Goal: Information Seeking & Learning: Compare options

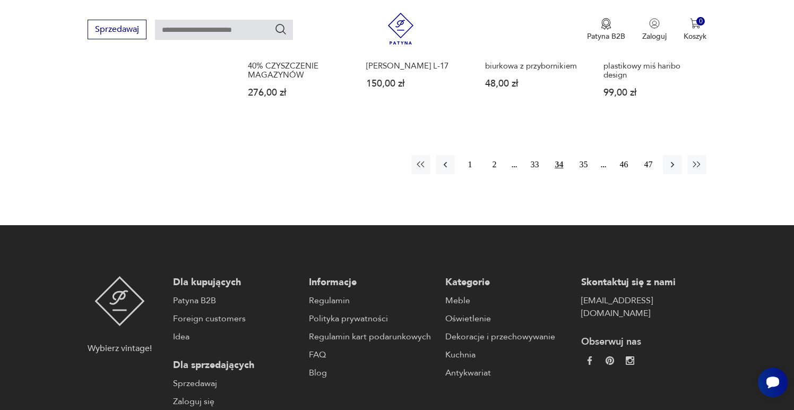
scroll to position [1099, 0]
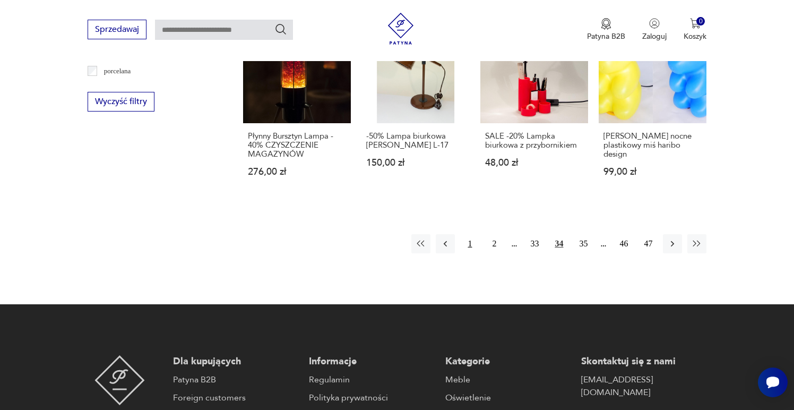
click at [474, 234] on button "1" at bounding box center [469, 243] width 19 height 19
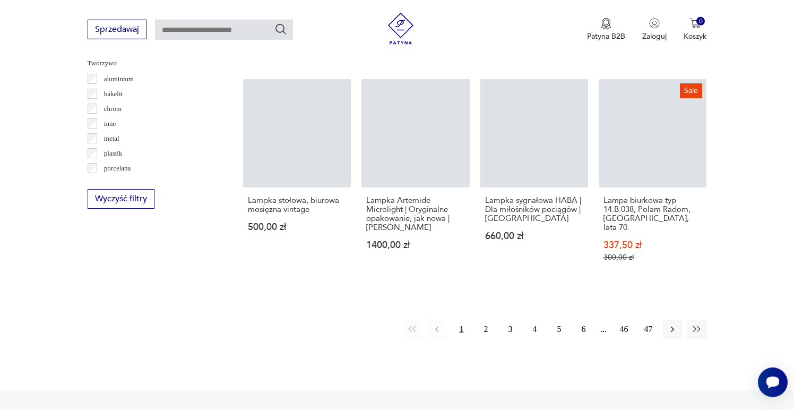
scroll to position [980, 0]
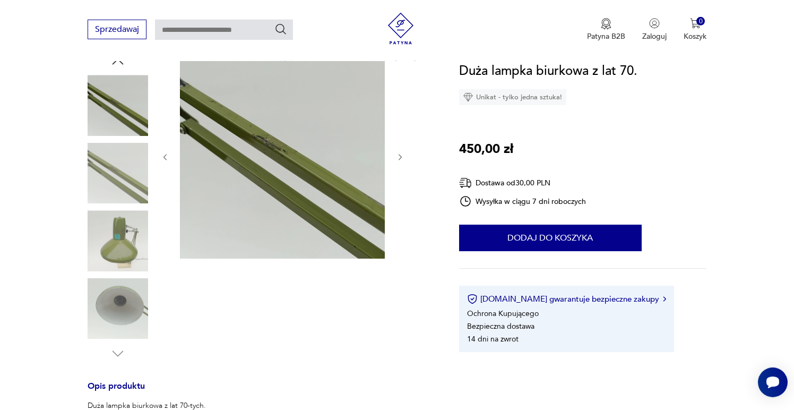
click at [123, 252] on img at bounding box center [118, 240] width 61 height 61
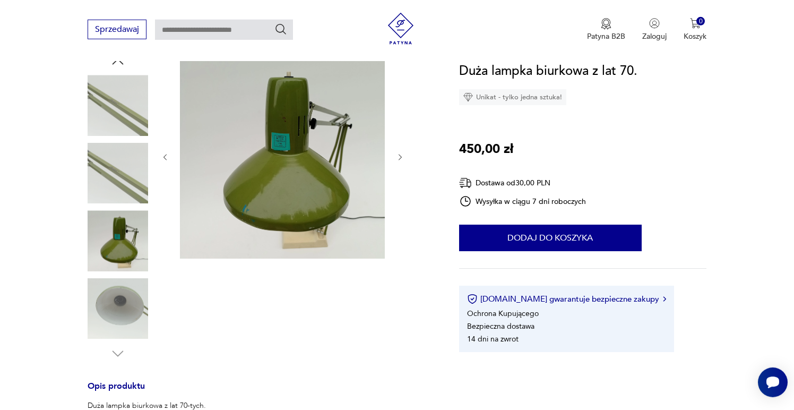
click at [122, 123] on img at bounding box center [118, 105] width 61 height 61
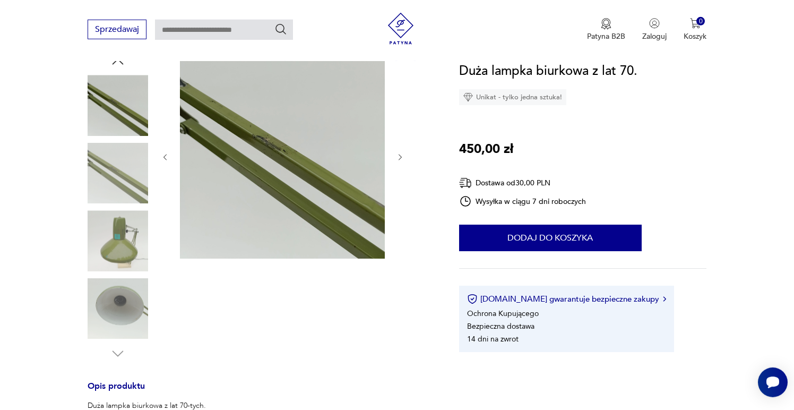
click at [403, 153] on icon "button" at bounding box center [400, 157] width 9 height 9
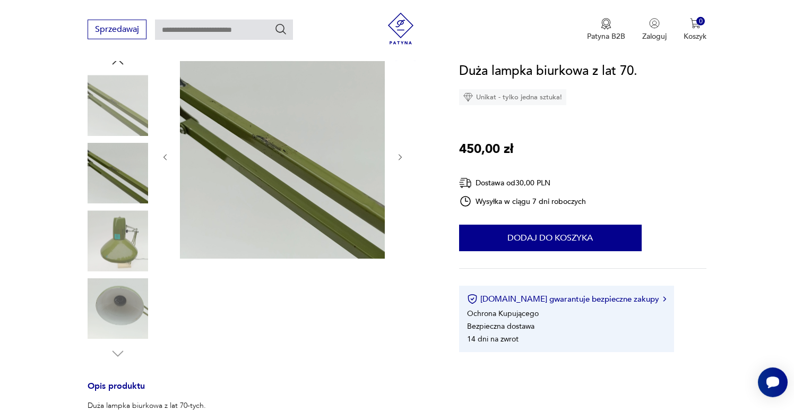
click at [403, 153] on icon "button" at bounding box center [400, 157] width 9 height 9
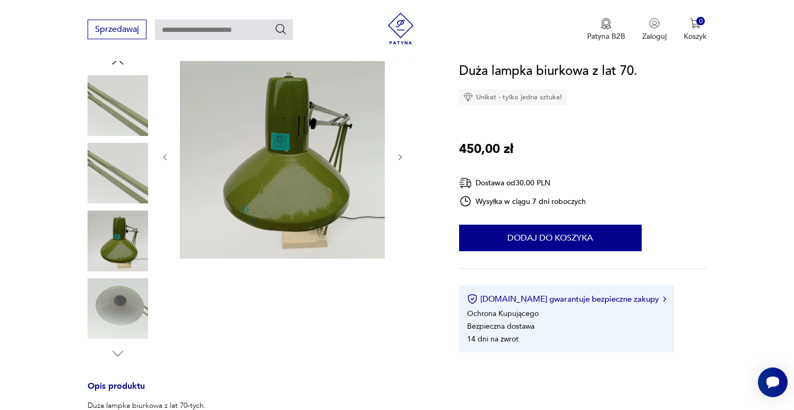
click at [403, 153] on icon "button" at bounding box center [400, 157] width 9 height 9
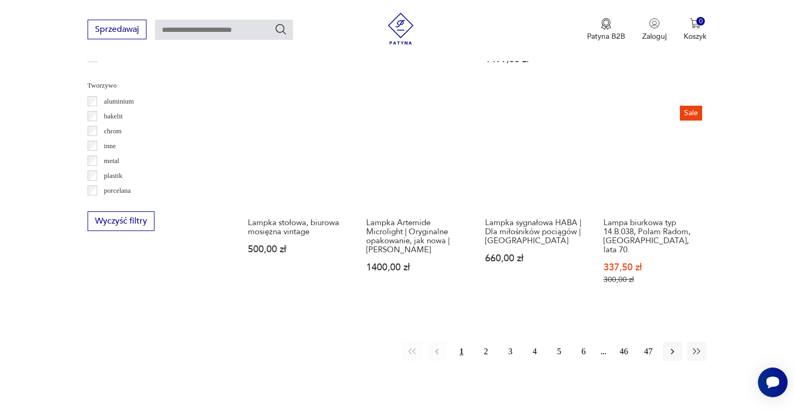
scroll to position [983, 0]
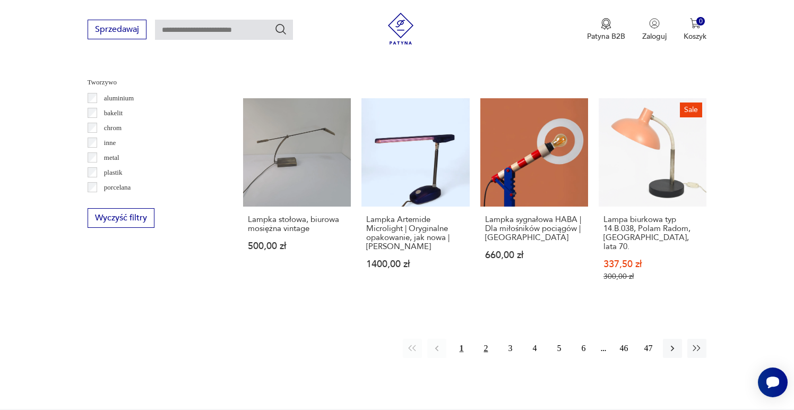
click at [484, 339] on button "2" at bounding box center [485, 348] width 19 height 19
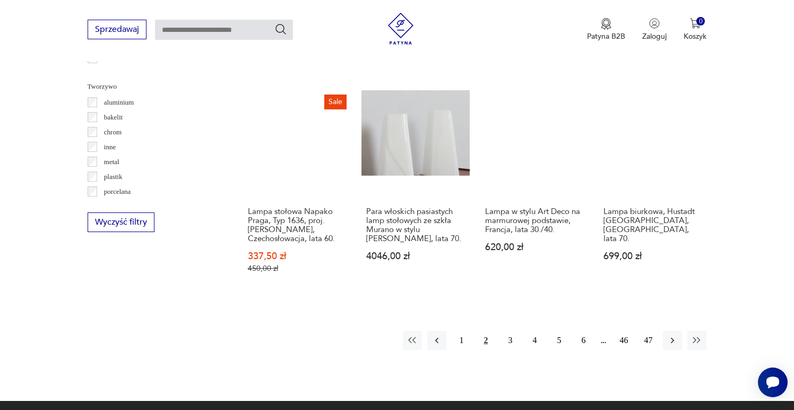
scroll to position [981, 0]
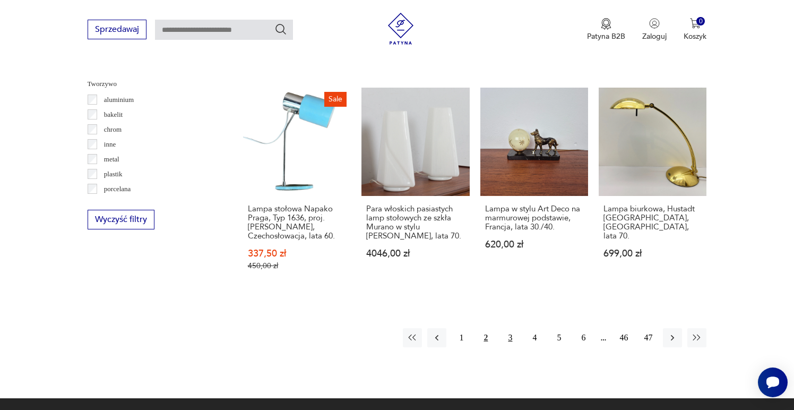
click at [511, 328] on button "3" at bounding box center [510, 337] width 19 height 19
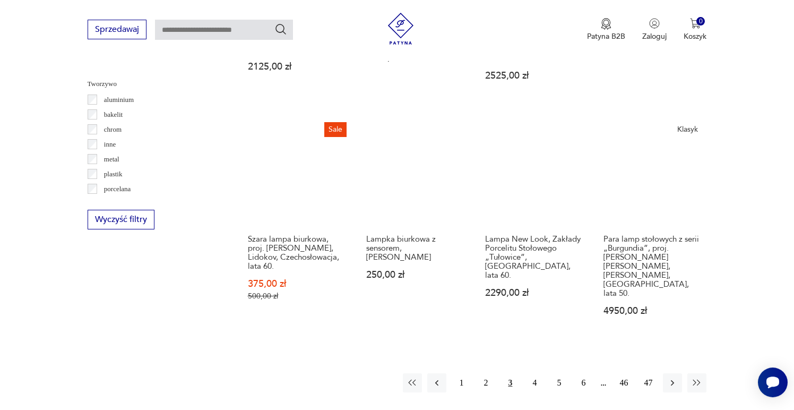
scroll to position [982, 0]
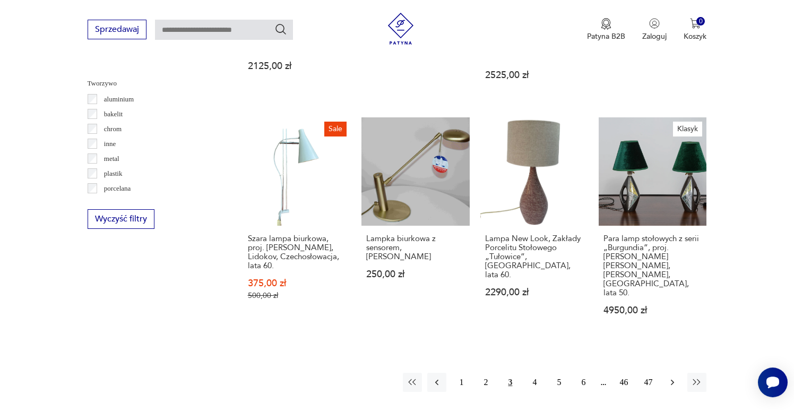
click at [672, 377] on icon "button" at bounding box center [672, 382] width 11 height 11
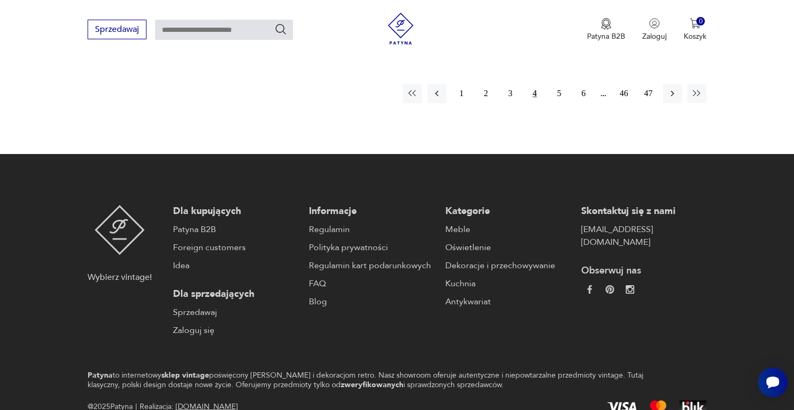
scroll to position [982, 0]
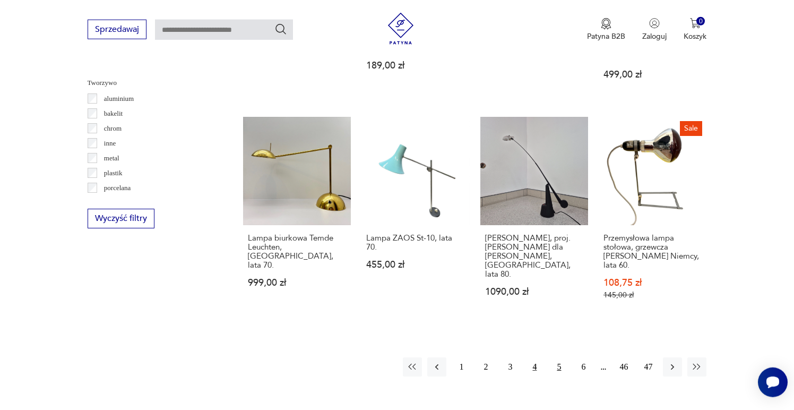
click at [560, 357] on button "5" at bounding box center [558, 366] width 19 height 19
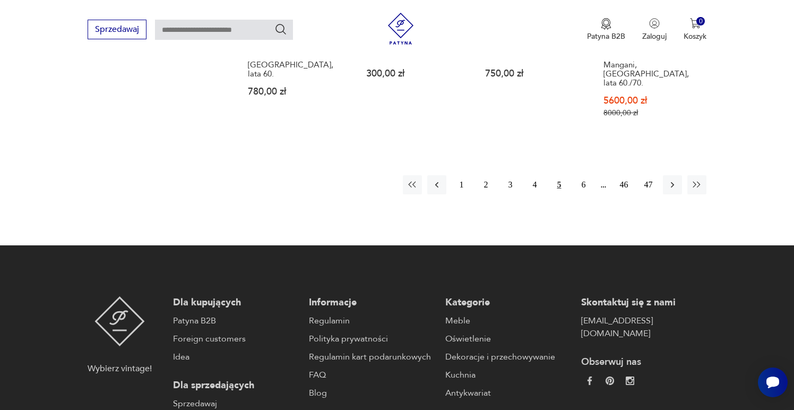
scroll to position [1190, 0]
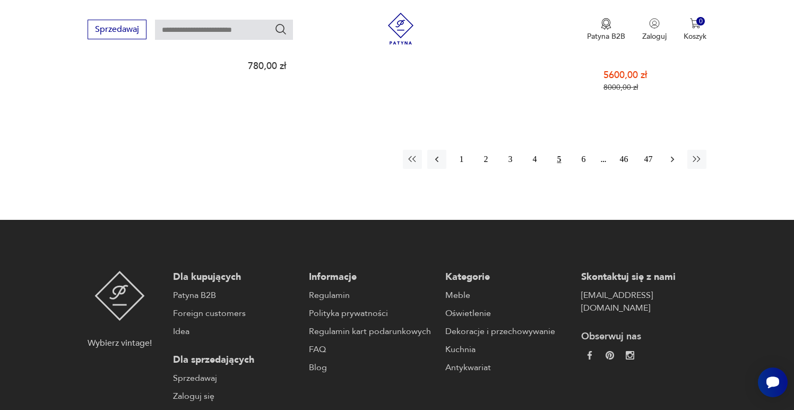
click at [679, 150] on button "button" at bounding box center [672, 159] width 19 height 19
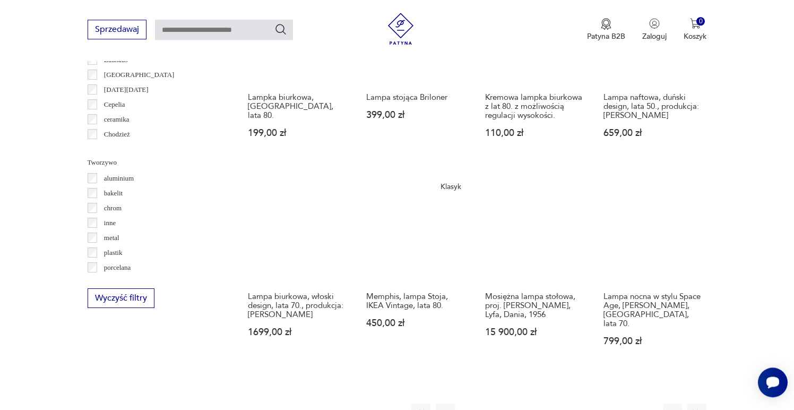
scroll to position [952, 0]
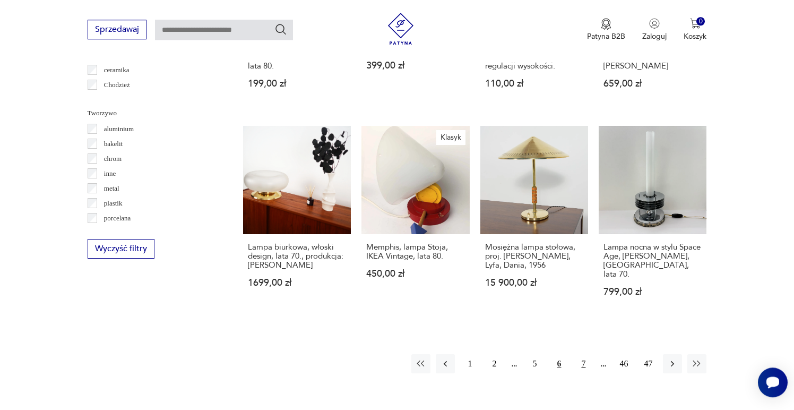
click at [582, 354] on button "7" at bounding box center [583, 363] width 19 height 19
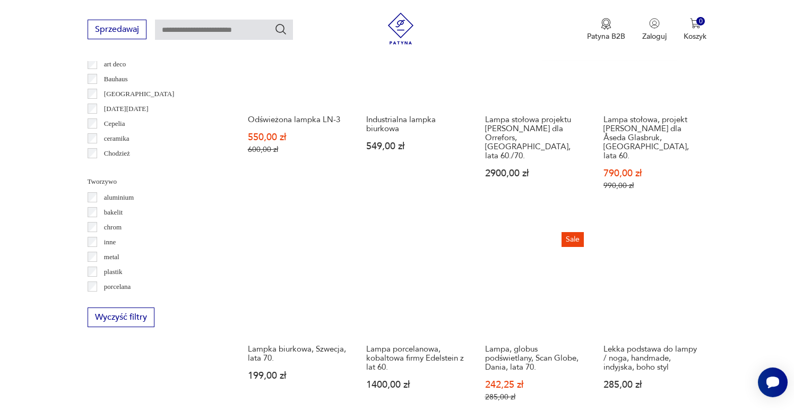
scroll to position [948, 0]
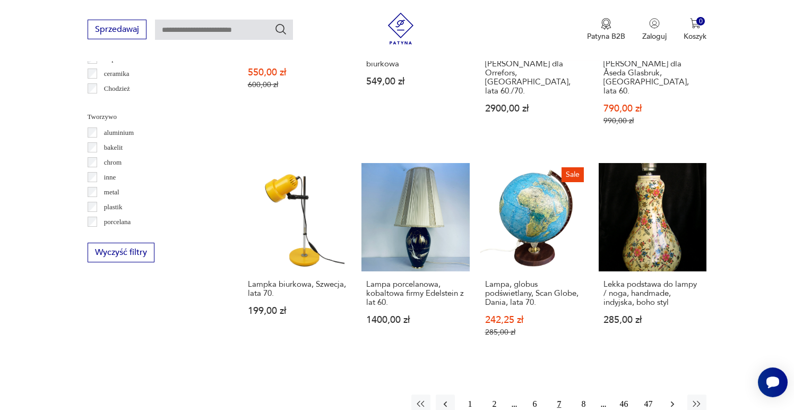
click at [675, 399] on icon "button" at bounding box center [672, 404] width 11 height 11
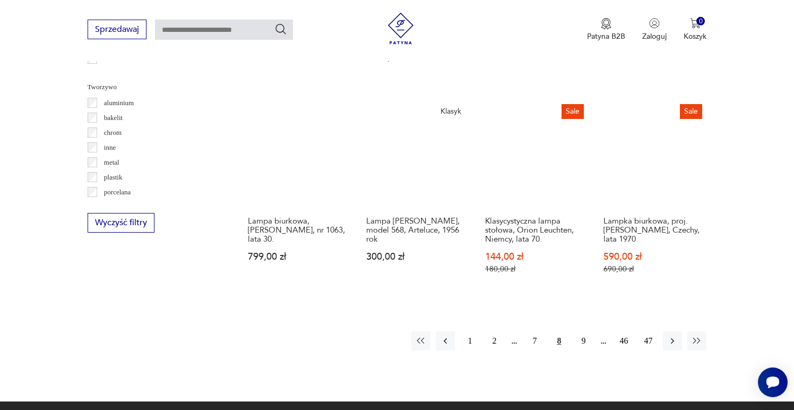
scroll to position [972, 0]
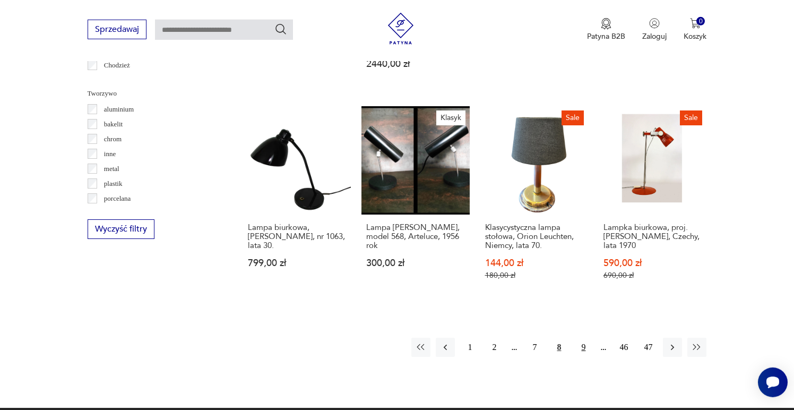
click at [582, 338] on button "9" at bounding box center [583, 347] width 19 height 19
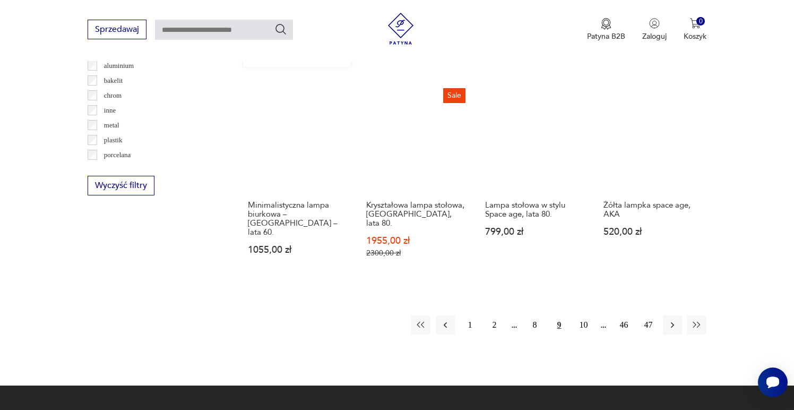
scroll to position [1017, 0]
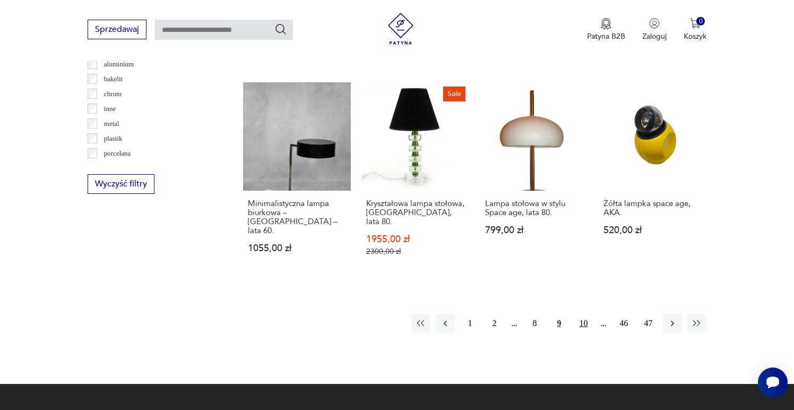
click at [583, 314] on button "10" at bounding box center [583, 323] width 19 height 19
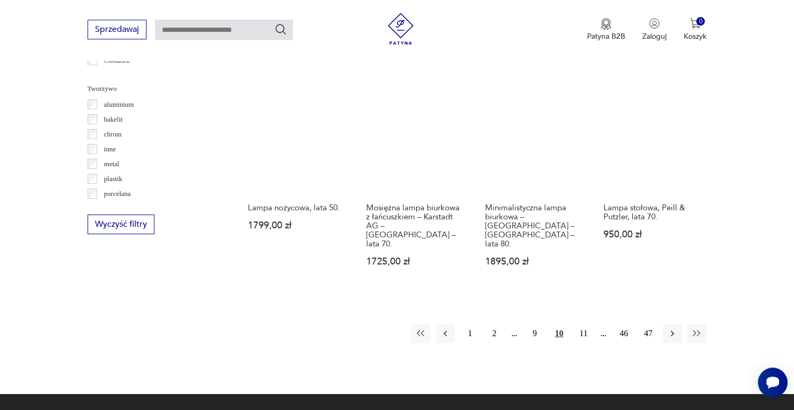
scroll to position [978, 0]
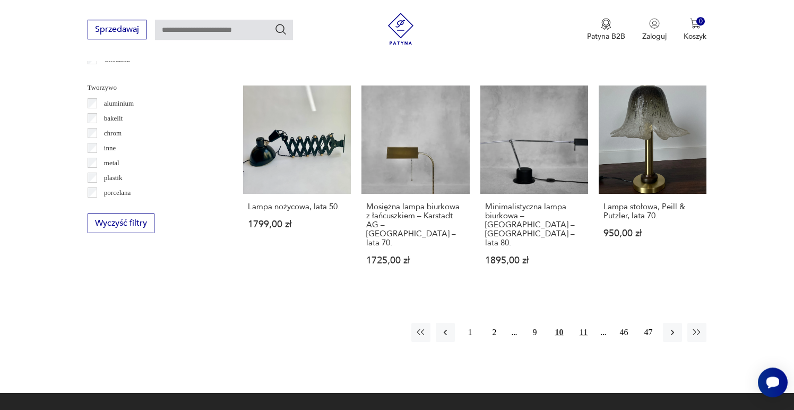
click at [583, 323] on button "11" at bounding box center [583, 332] width 19 height 19
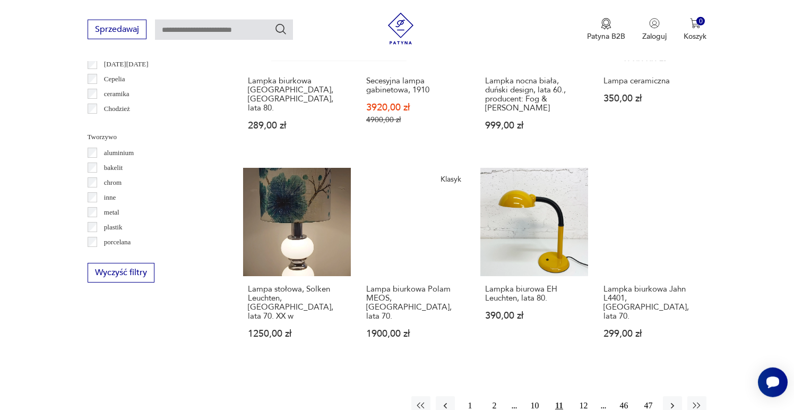
scroll to position [952, 0]
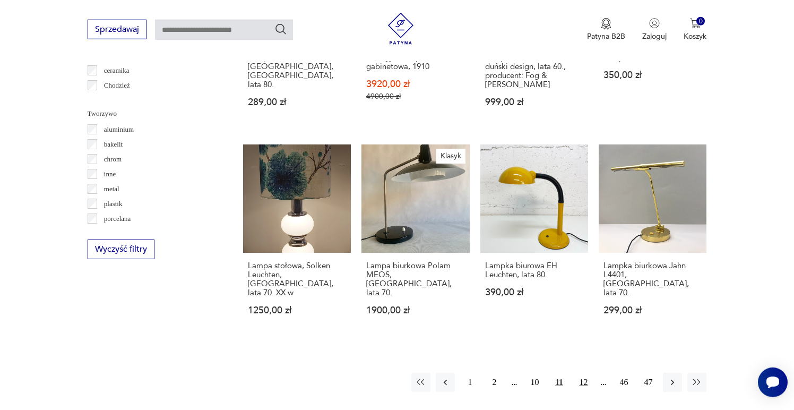
click at [586, 373] on button "12" at bounding box center [583, 382] width 19 height 19
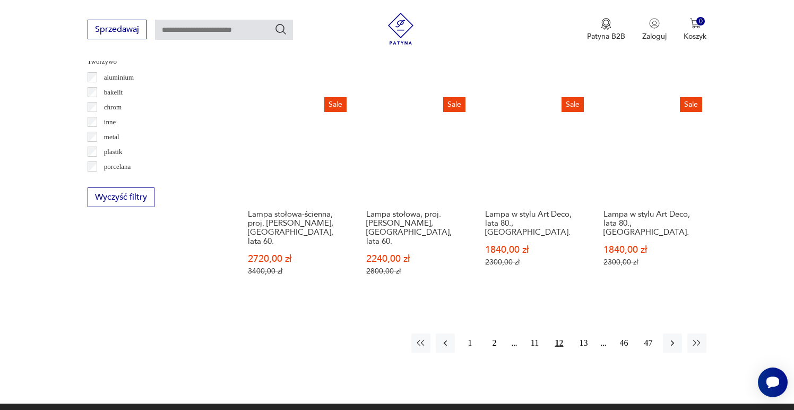
scroll to position [1005, 0]
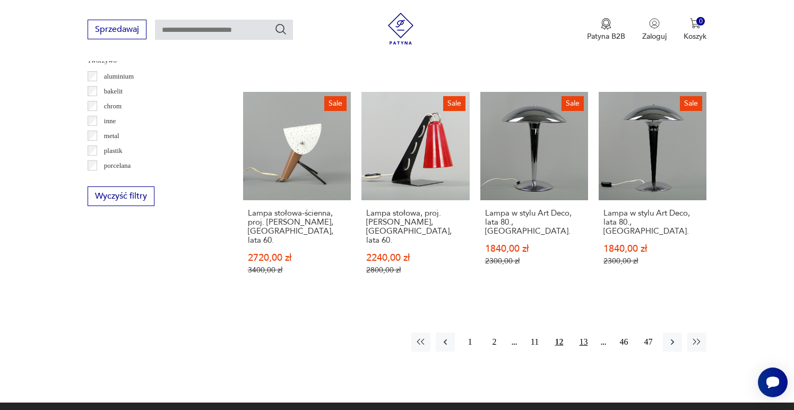
click at [582, 332] on button "13" at bounding box center [583, 341] width 19 height 19
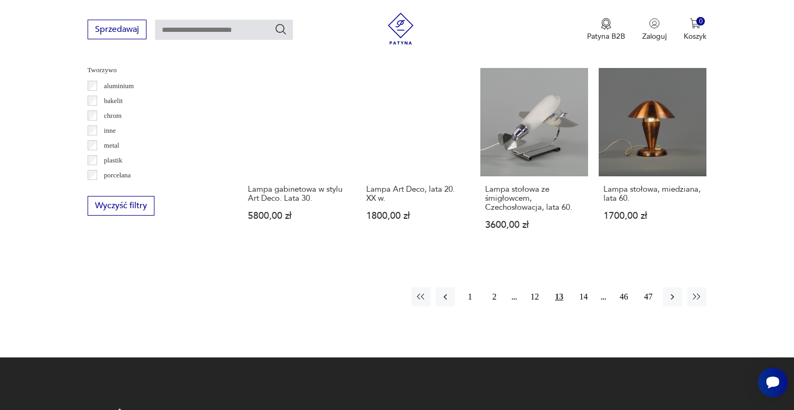
scroll to position [1013, 0]
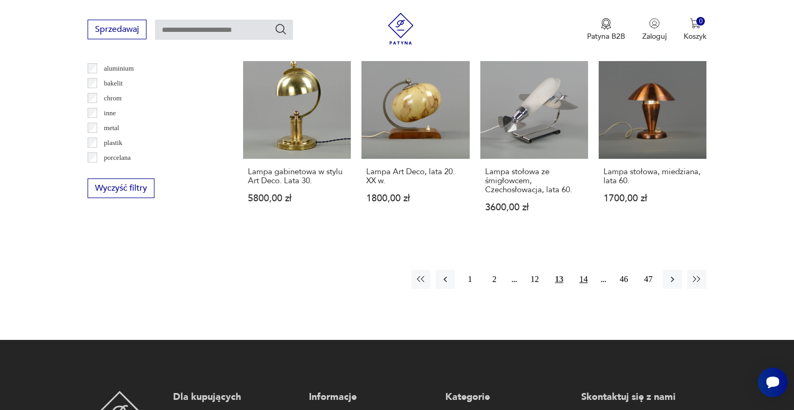
click at [584, 270] on button "14" at bounding box center [583, 279] width 19 height 19
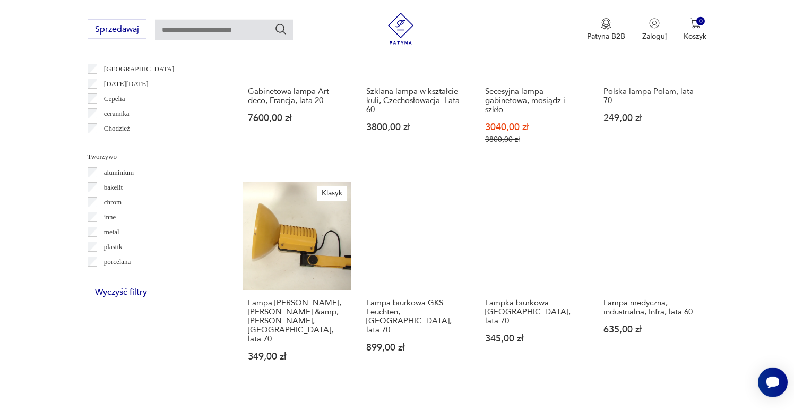
scroll to position [925, 0]
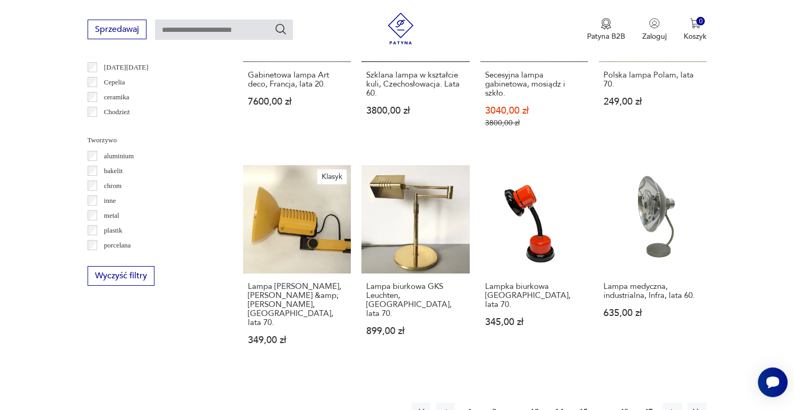
click at [583, 402] on button "15" at bounding box center [583, 411] width 19 height 19
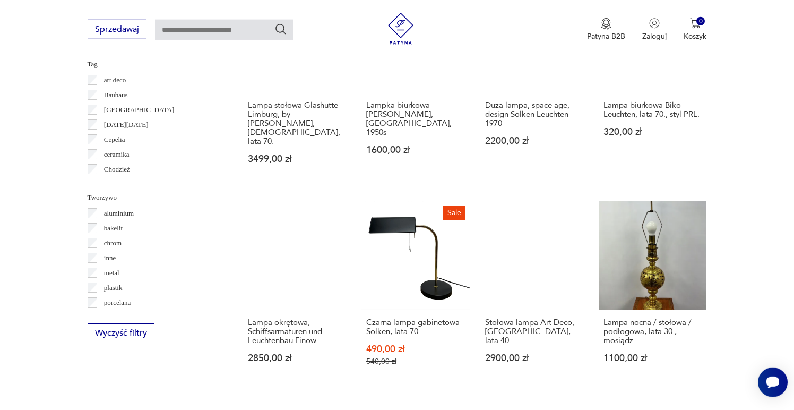
scroll to position [976, 0]
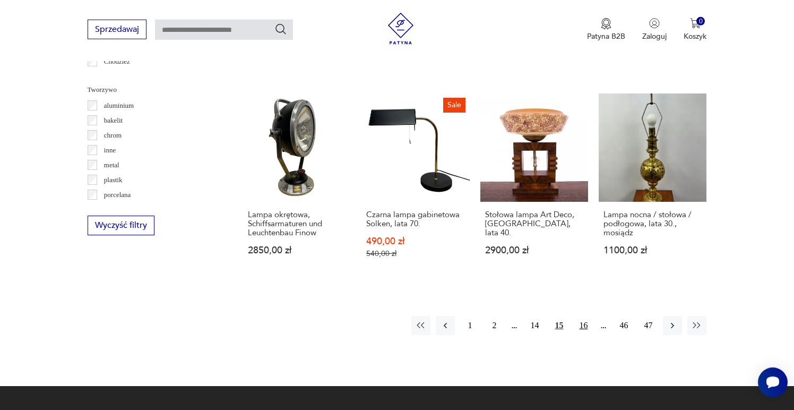
click at [581, 316] on button "16" at bounding box center [583, 325] width 19 height 19
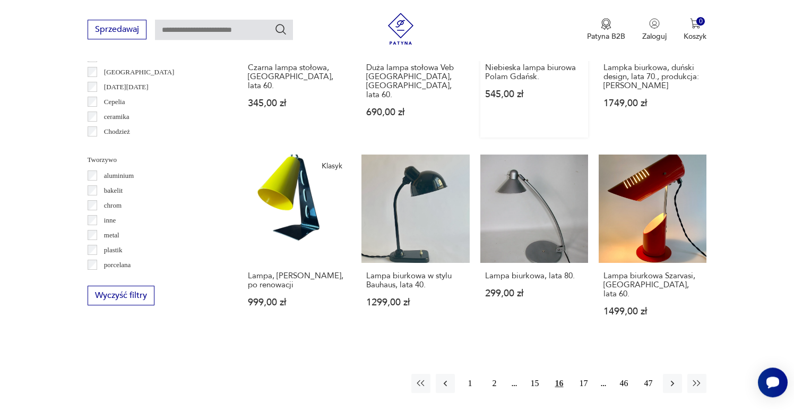
scroll to position [933, 0]
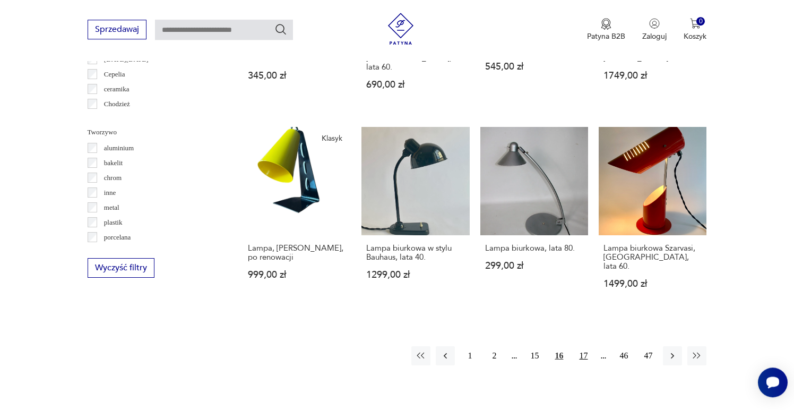
click at [583, 346] on button "17" at bounding box center [583, 355] width 19 height 19
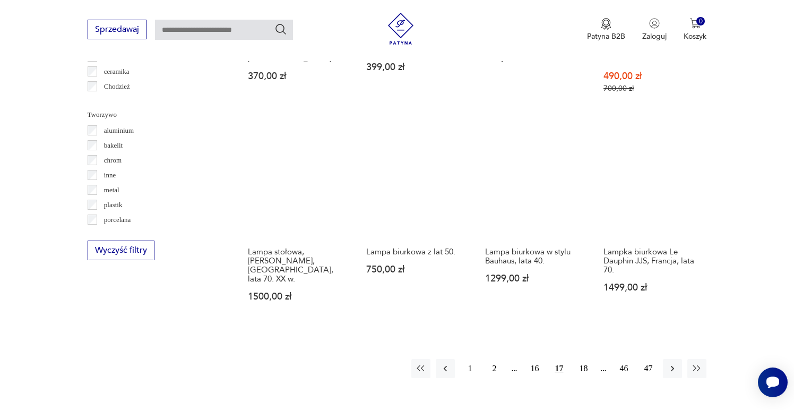
scroll to position [952, 0]
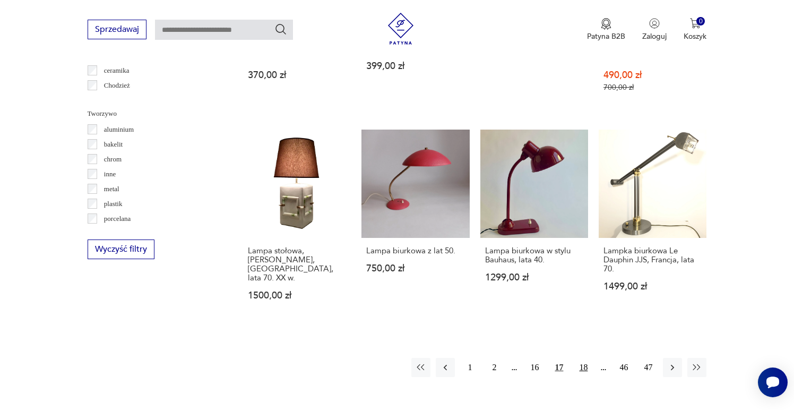
click at [589, 358] on button "18" at bounding box center [583, 367] width 19 height 19
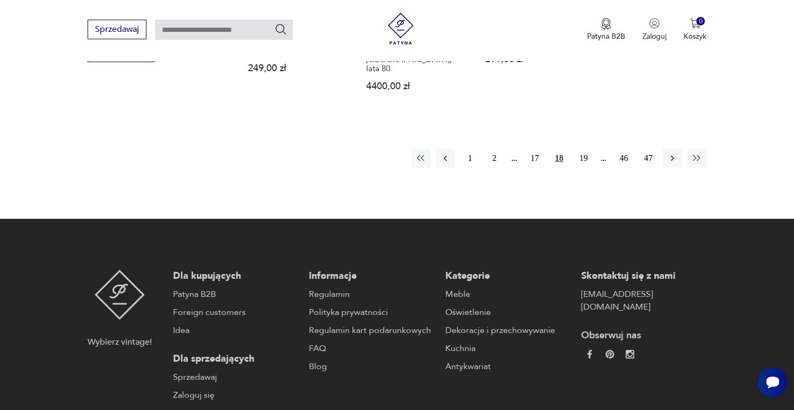
scroll to position [1146, 0]
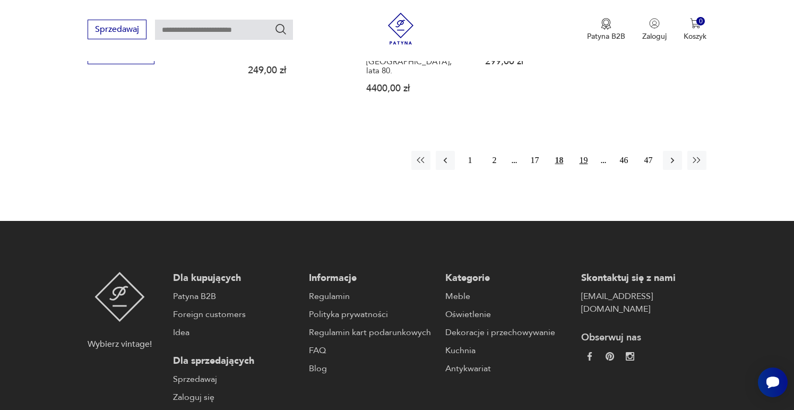
click at [583, 151] on button "19" at bounding box center [583, 160] width 19 height 19
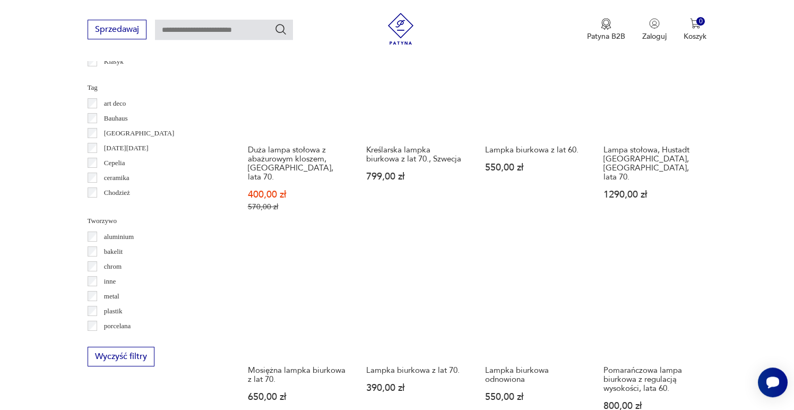
scroll to position [911, 0]
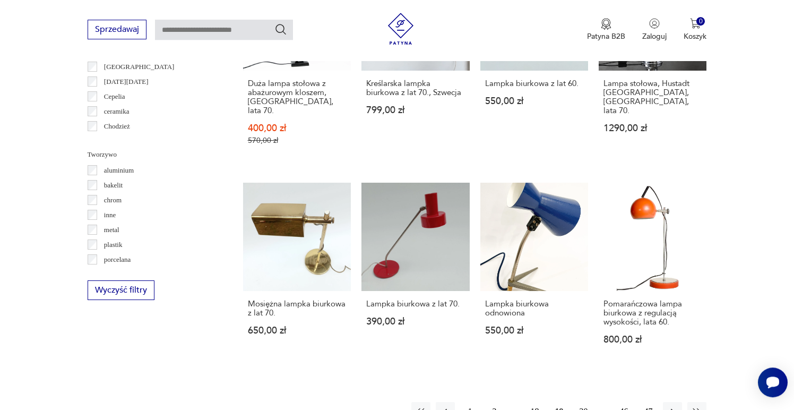
click at [584, 402] on button "20" at bounding box center [583, 411] width 19 height 19
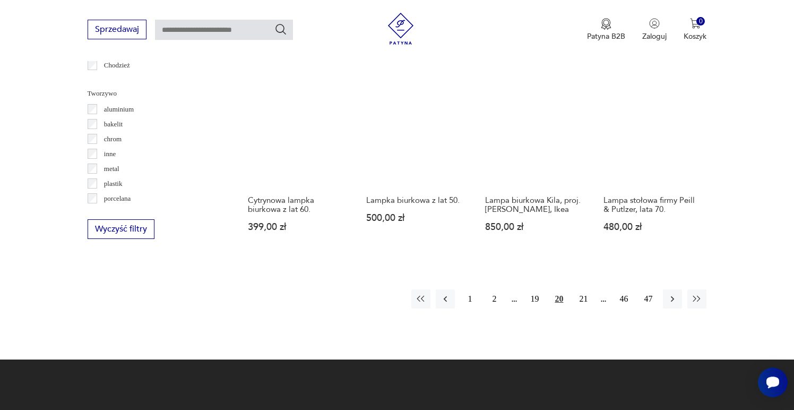
scroll to position [974, 0]
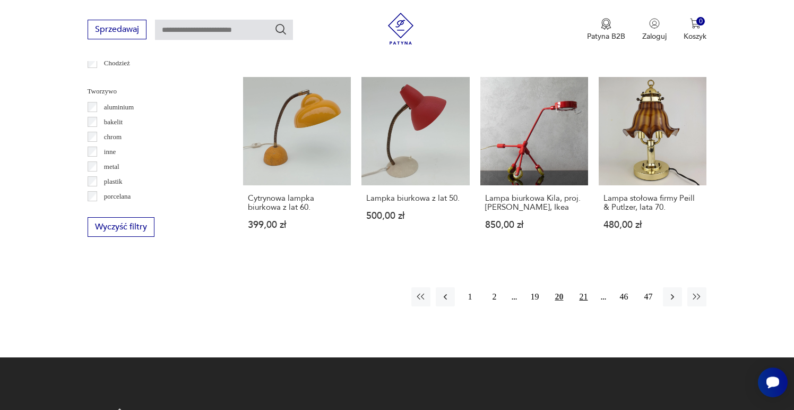
click at [582, 287] on button "21" at bounding box center [583, 296] width 19 height 19
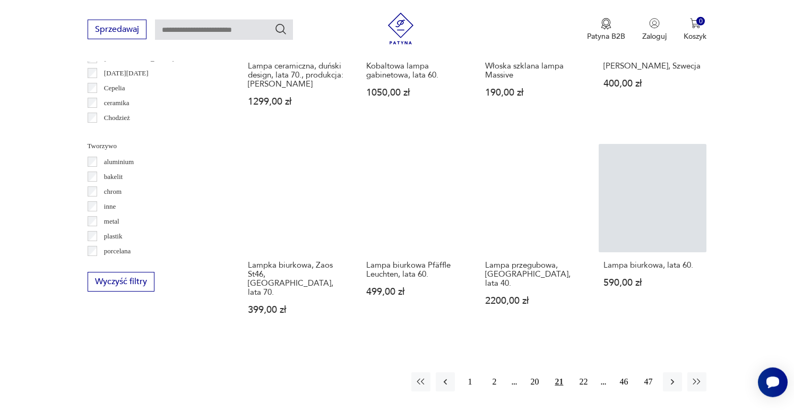
scroll to position [936, 0]
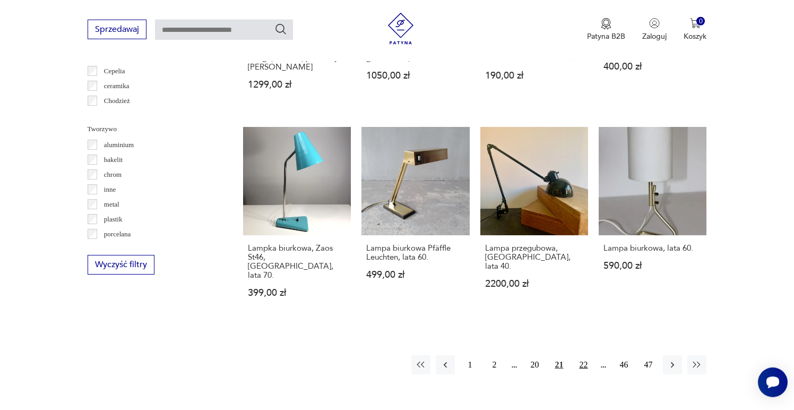
click at [582, 355] on button "22" at bounding box center [583, 364] width 19 height 19
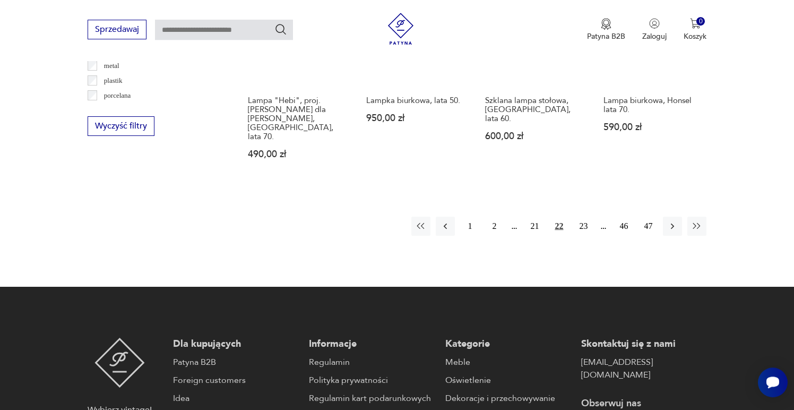
scroll to position [1122, 0]
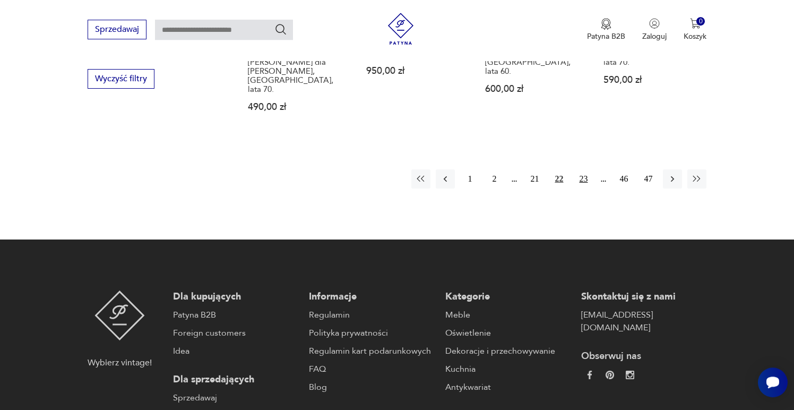
click at [585, 169] on button "23" at bounding box center [583, 178] width 19 height 19
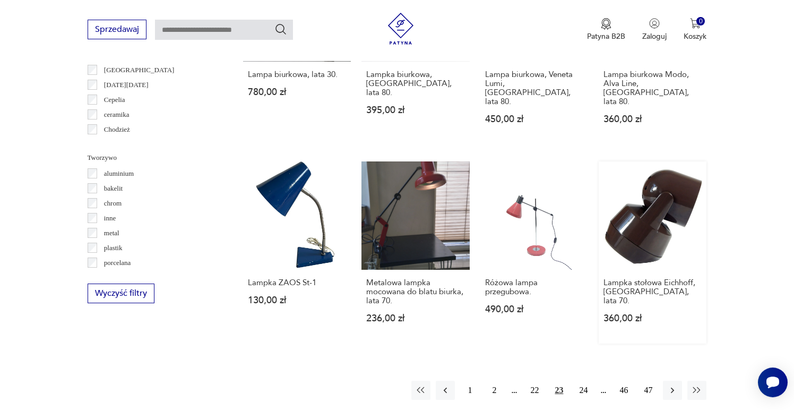
scroll to position [915, 0]
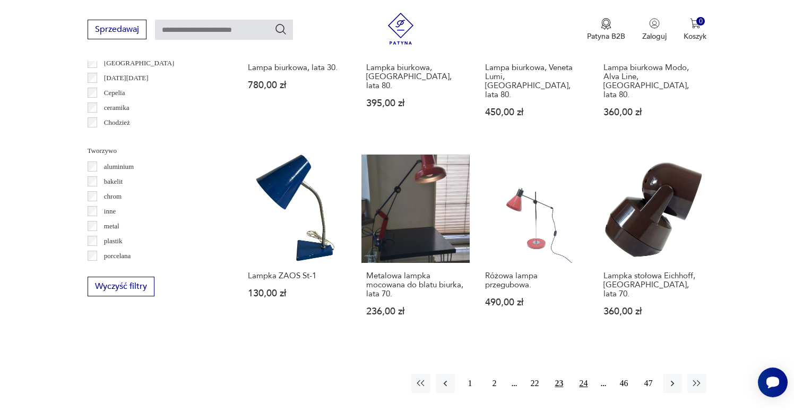
click at [582, 374] on button "24" at bounding box center [583, 383] width 19 height 19
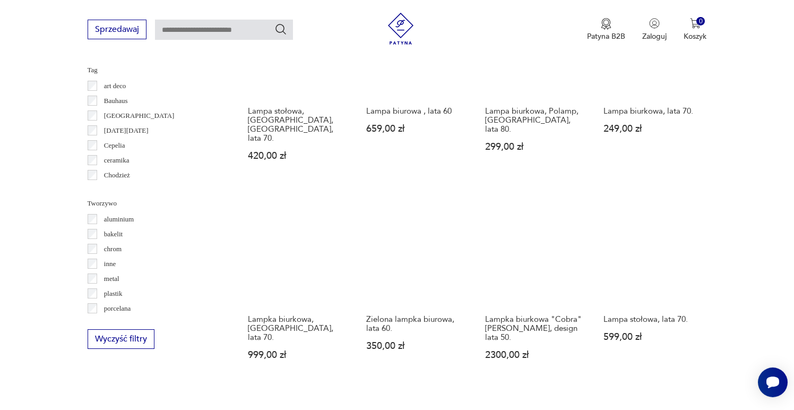
scroll to position [865, 0]
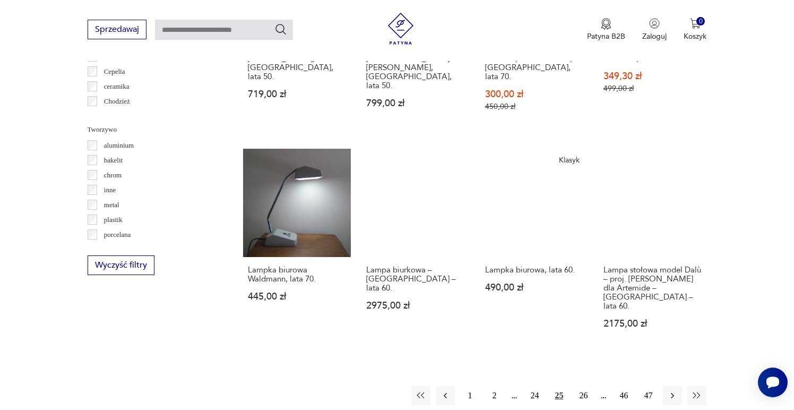
scroll to position [979, 0]
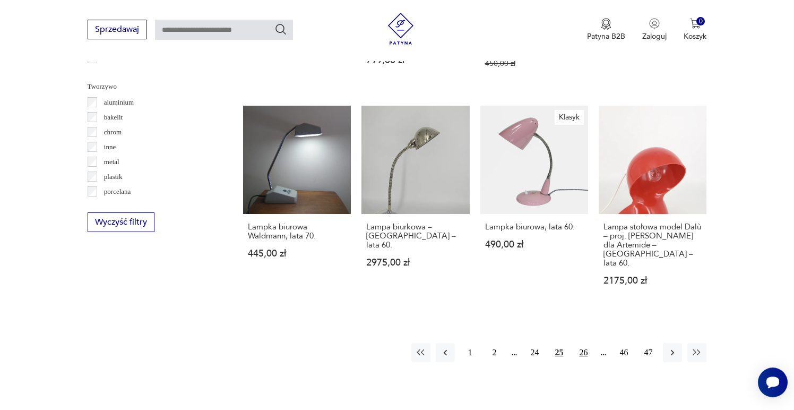
click at [580, 343] on button "26" at bounding box center [583, 352] width 19 height 19
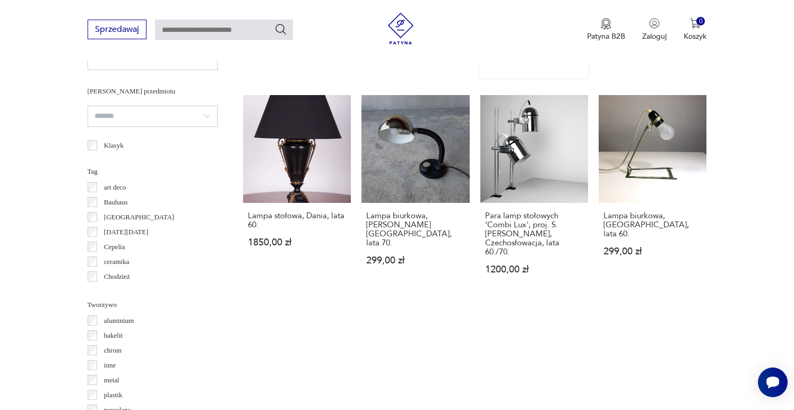
scroll to position [917, 0]
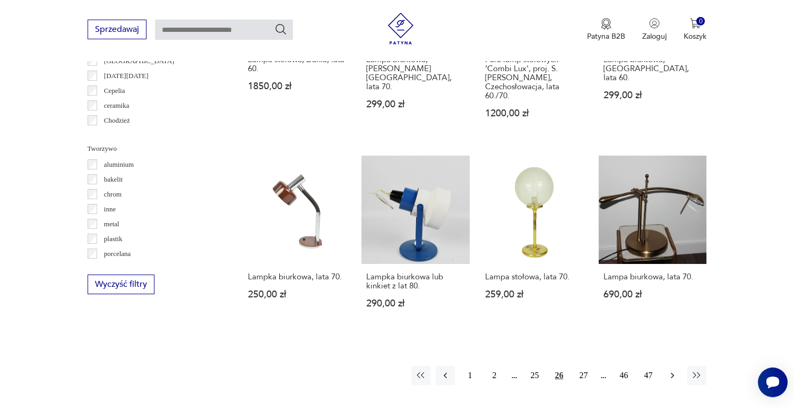
click at [671, 370] on icon "button" at bounding box center [672, 375] width 11 height 11
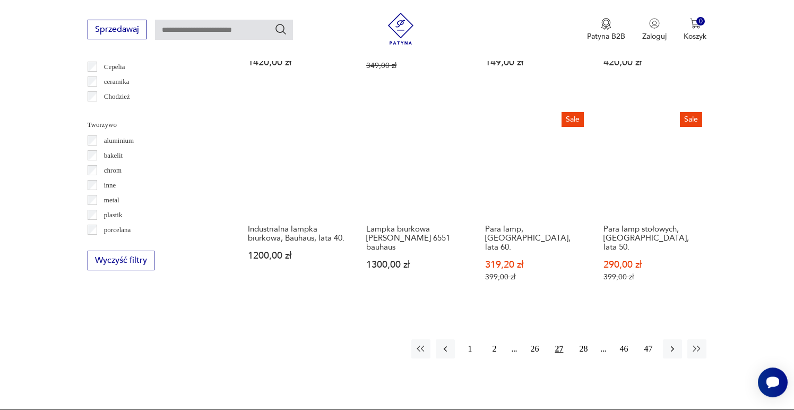
scroll to position [990, 0]
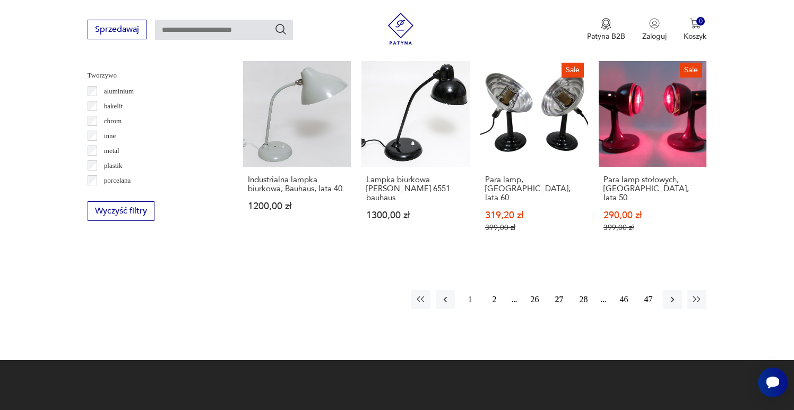
click at [584, 290] on button "28" at bounding box center [583, 299] width 19 height 19
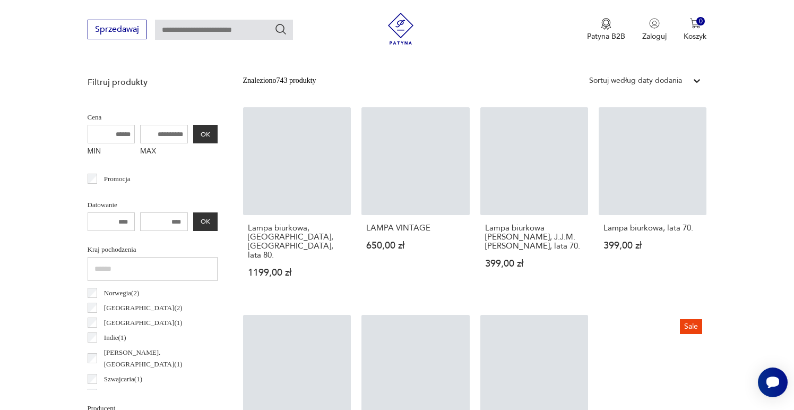
scroll to position [340, 0]
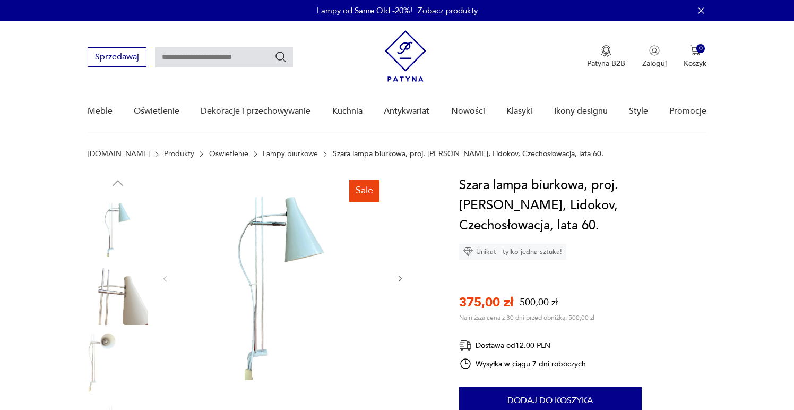
click at [124, 298] on img at bounding box center [118, 294] width 61 height 61
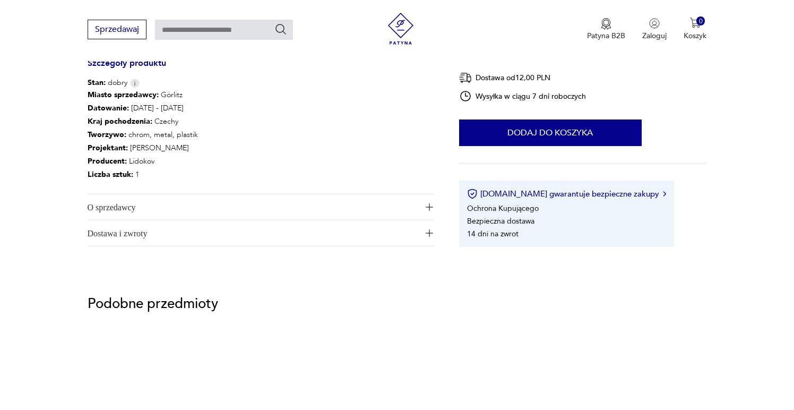
scroll to position [413, 0]
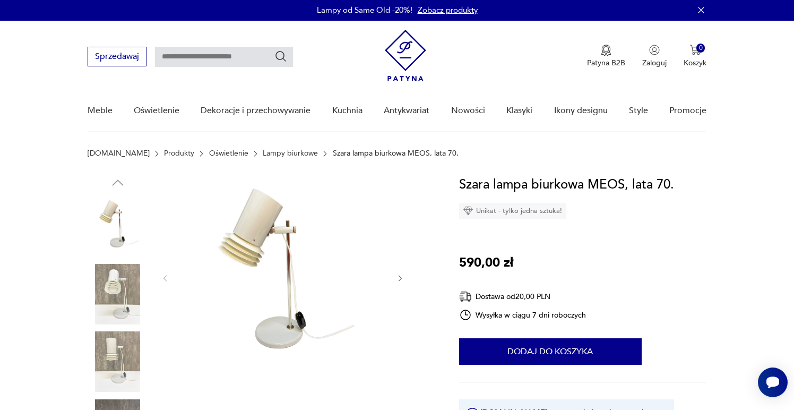
click at [115, 295] on img at bounding box center [118, 294] width 61 height 61
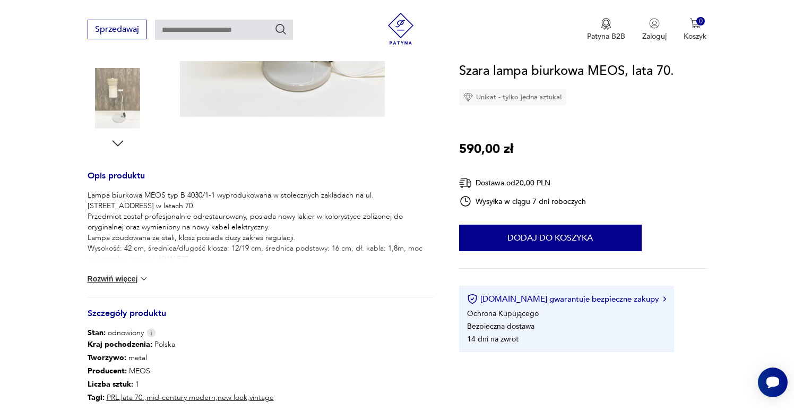
scroll to position [336, 0]
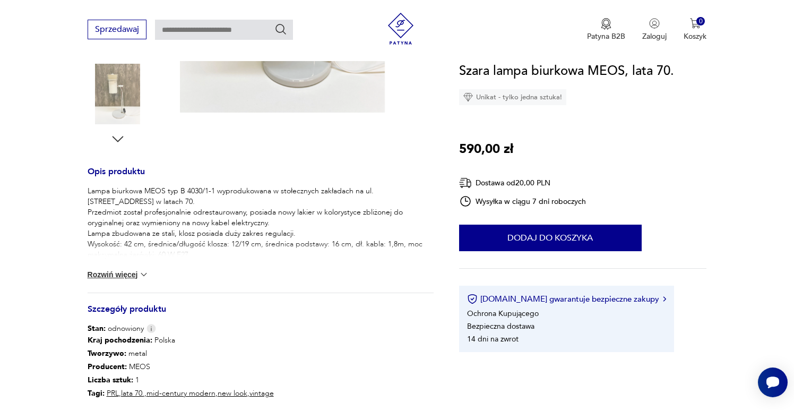
click at [130, 269] on div "Lampa biurkowa MEOS typ B 4030/1-1 wyprodukowana w stołecznych zakładach na ul.…" at bounding box center [261, 239] width 346 height 107
click at [130, 273] on button "Rozwiń więcej" at bounding box center [119, 274] width 62 height 11
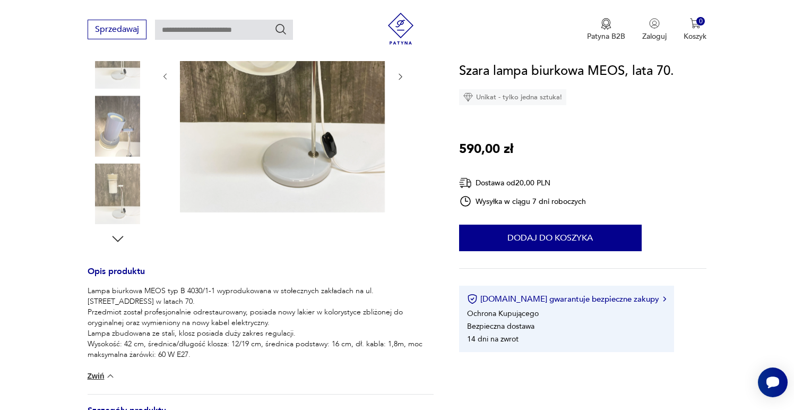
scroll to position [106, 0]
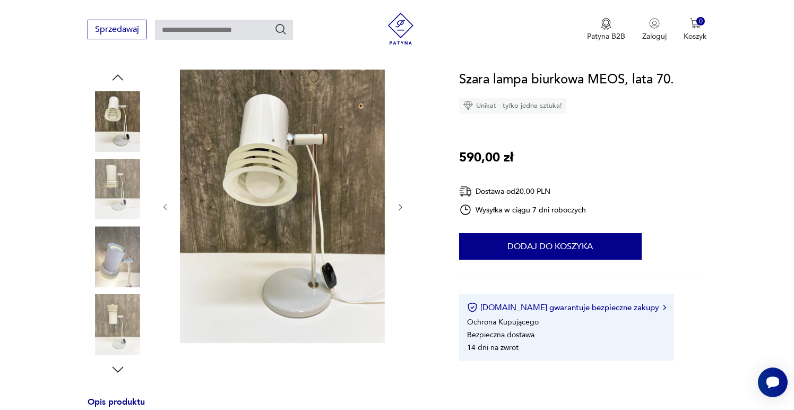
click at [114, 278] on img at bounding box center [118, 256] width 61 height 61
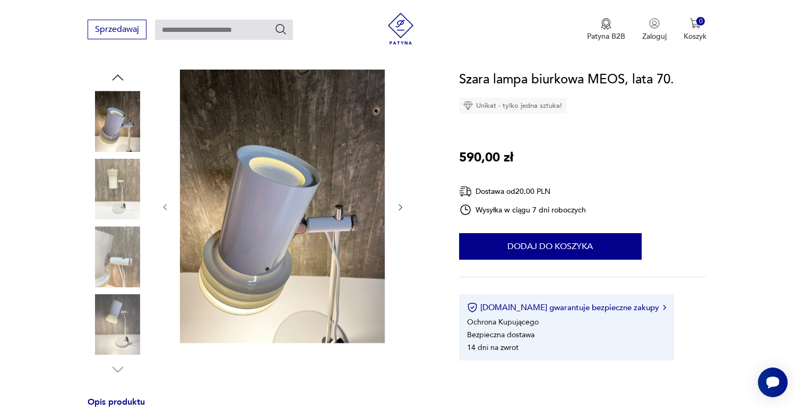
click at [114, 248] on img at bounding box center [118, 256] width 61 height 61
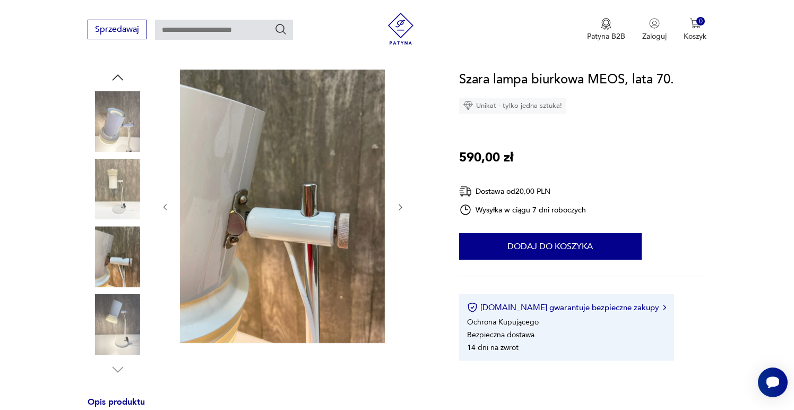
click at [110, 313] on img at bounding box center [118, 324] width 61 height 61
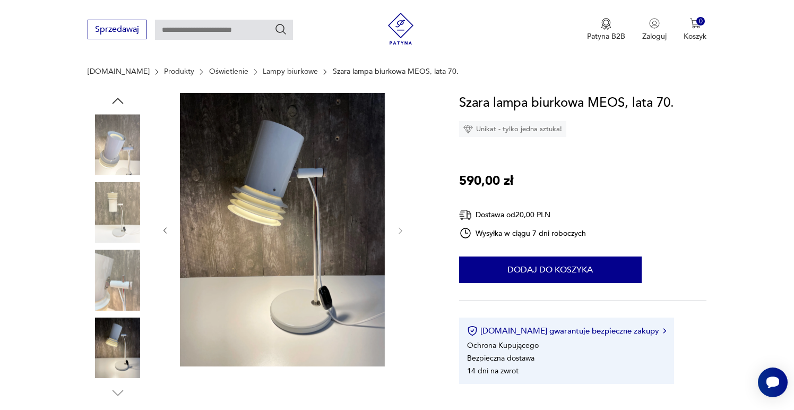
scroll to position [57, 0]
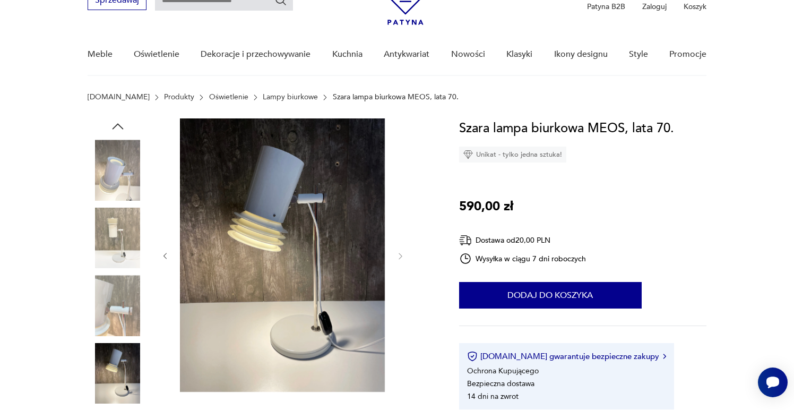
click at [128, 223] on img at bounding box center [118, 238] width 61 height 61
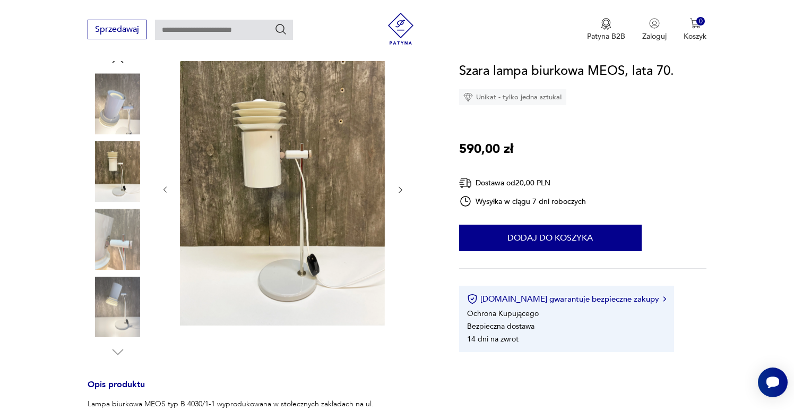
scroll to position [130, 0]
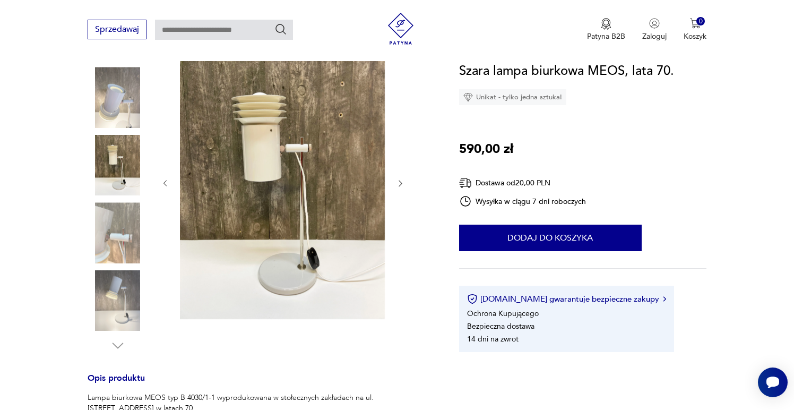
click at [108, 236] on img at bounding box center [118, 232] width 61 height 61
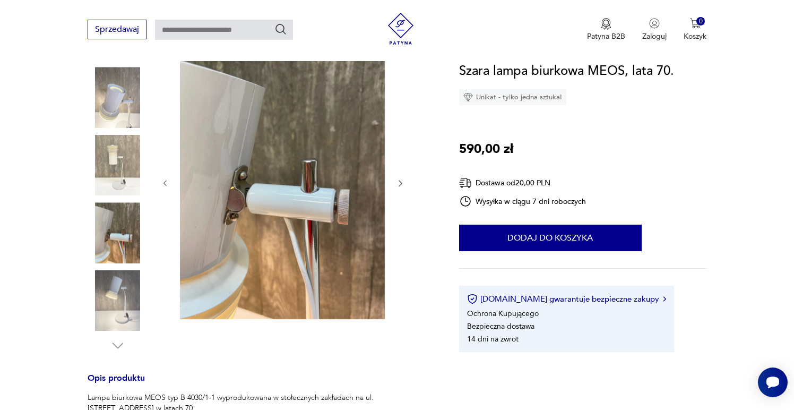
click at [111, 292] on img at bounding box center [118, 300] width 61 height 61
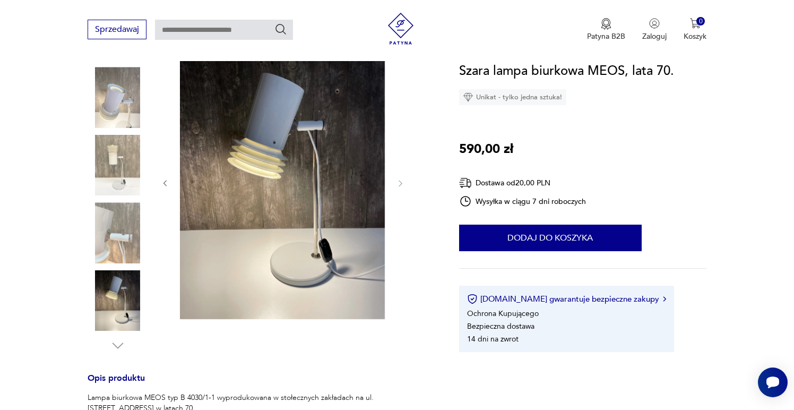
click at [121, 219] on img at bounding box center [118, 232] width 61 height 61
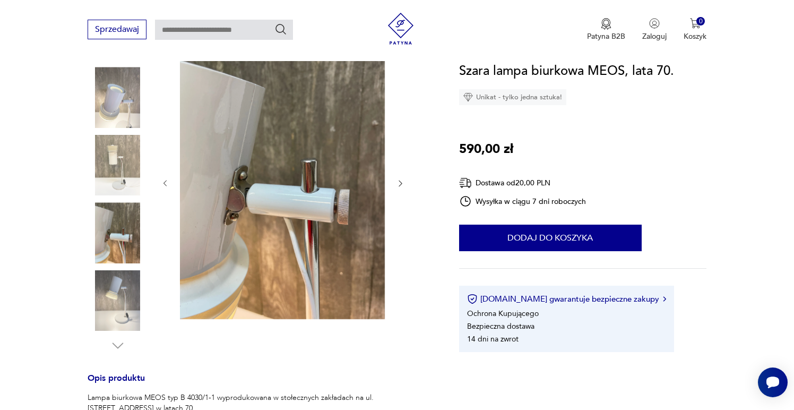
click at [119, 155] on img at bounding box center [118, 165] width 61 height 61
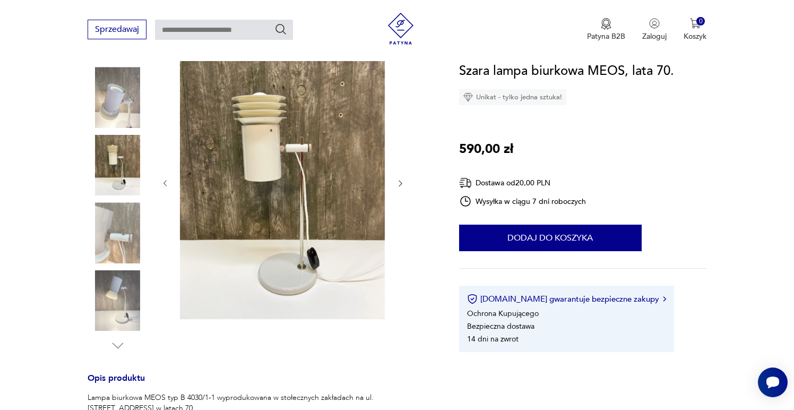
click at [119, 118] on img at bounding box center [118, 97] width 61 height 61
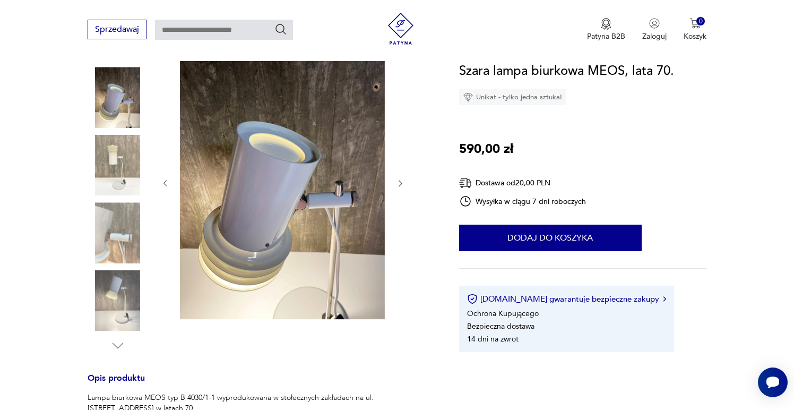
click at [130, 168] on img at bounding box center [118, 165] width 61 height 61
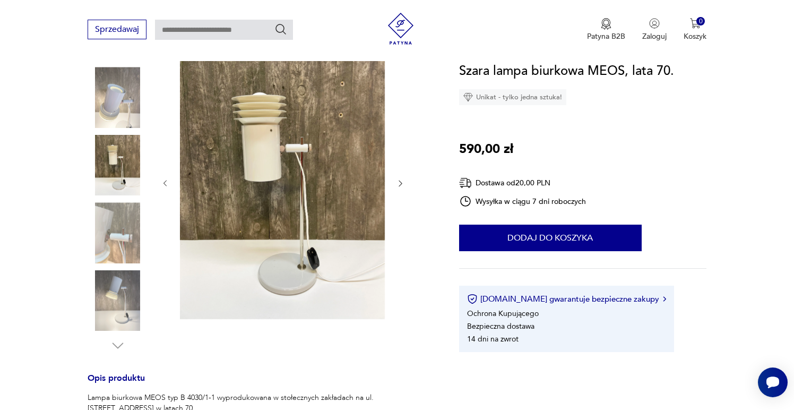
click at [118, 226] on img at bounding box center [118, 232] width 61 height 61
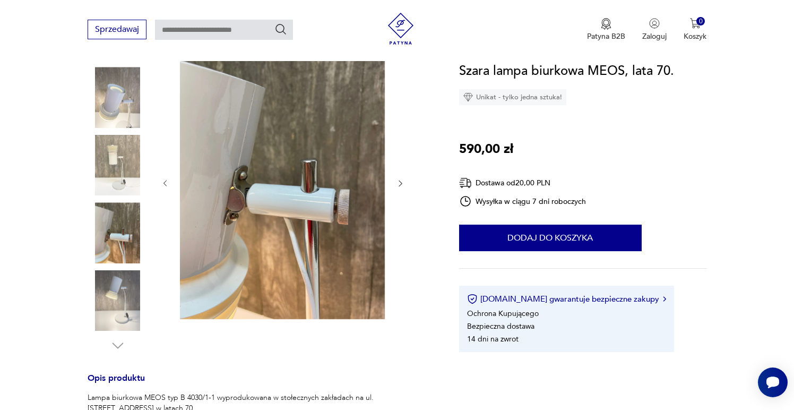
click at [111, 169] on img at bounding box center [118, 165] width 61 height 61
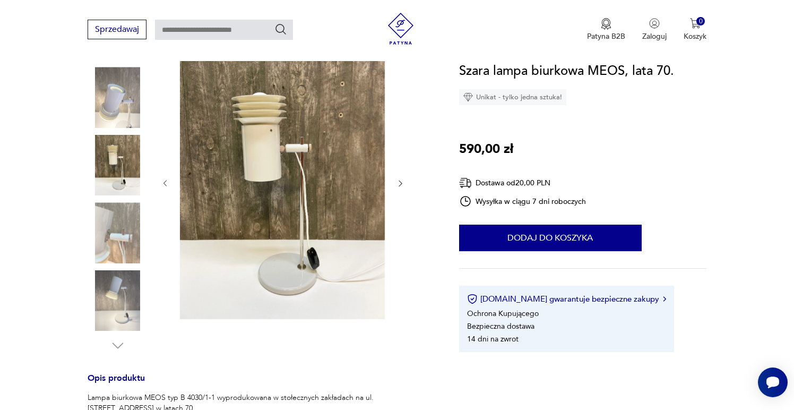
click at [109, 165] on img at bounding box center [118, 165] width 61 height 61
click at [123, 244] on img at bounding box center [118, 232] width 61 height 61
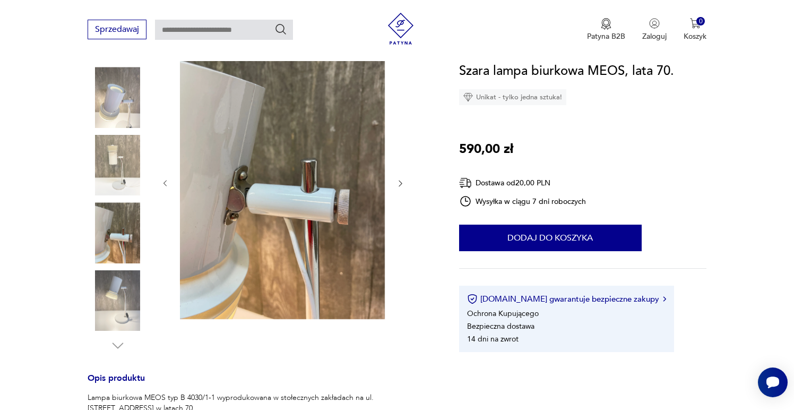
click at [119, 291] on img at bounding box center [118, 300] width 61 height 61
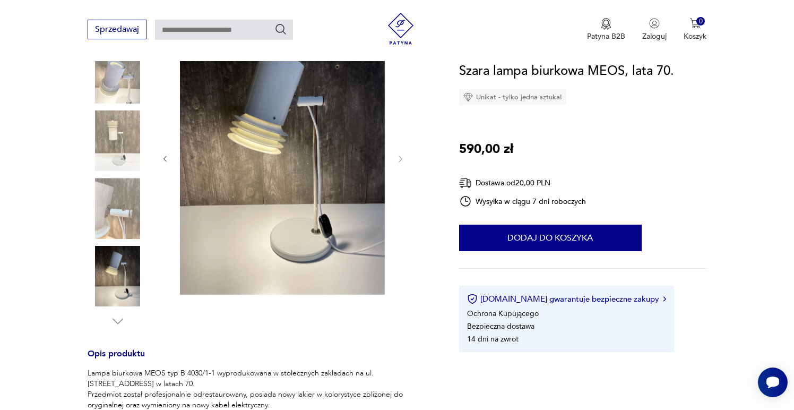
scroll to position [140, 0]
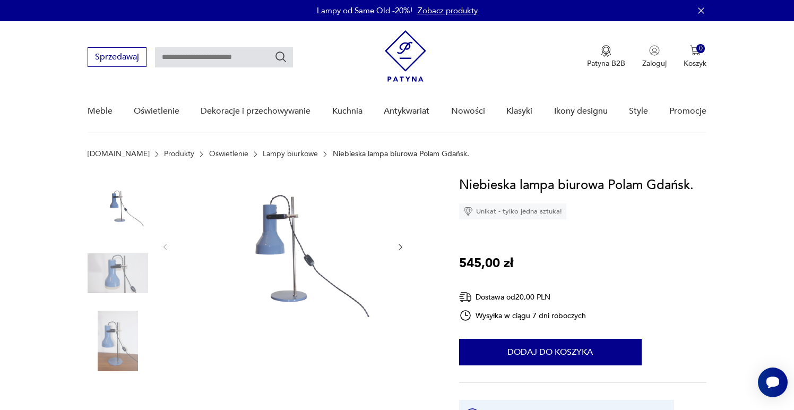
click at [124, 270] on img at bounding box center [118, 273] width 61 height 61
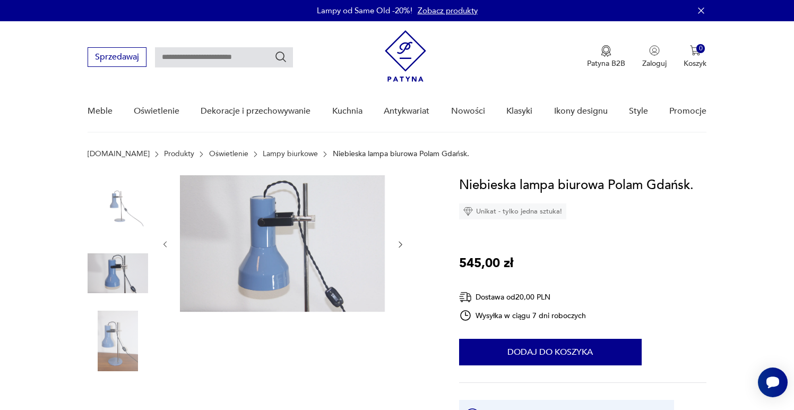
click at [116, 335] on img at bounding box center [118, 341] width 61 height 61
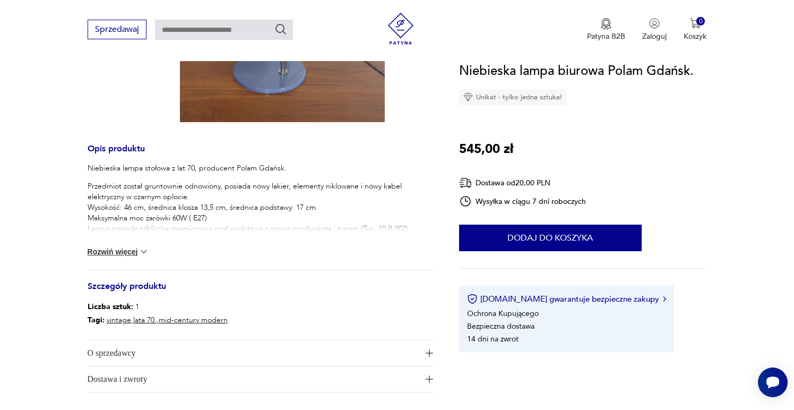
scroll to position [385, 0]
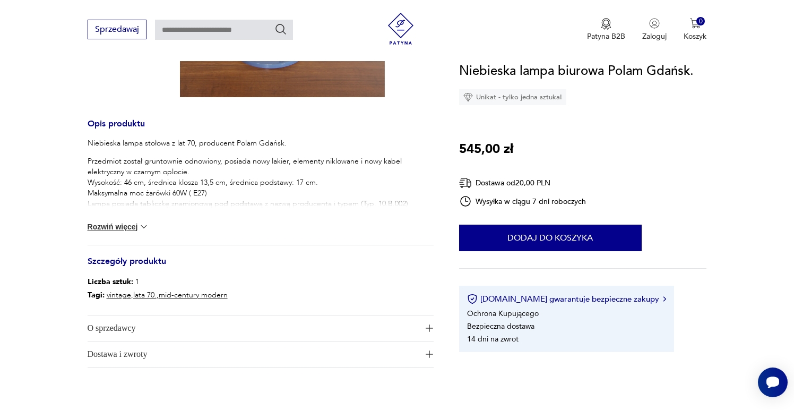
click at [260, 202] on p "Przedmiot został gruntownie odnowiony, posiada nowy lakier, elementy niklowane …" at bounding box center [261, 188] width 346 height 64
click at [94, 228] on button "Rozwiń więcej" at bounding box center [119, 226] width 62 height 11
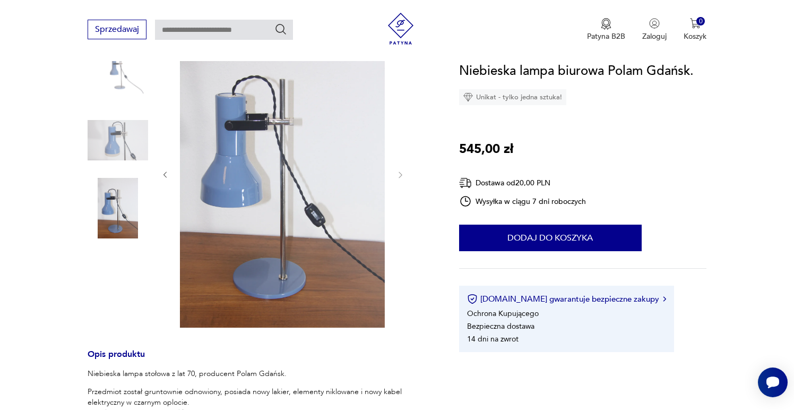
scroll to position [143, 0]
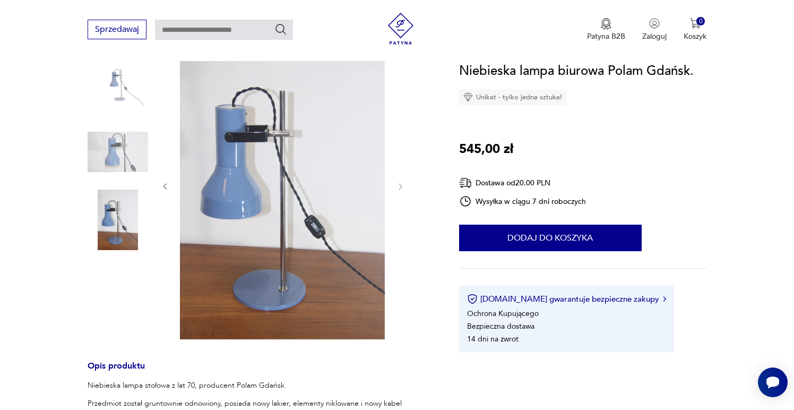
click at [119, 218] on img at bounding box center [118, 219] width 61 height 61
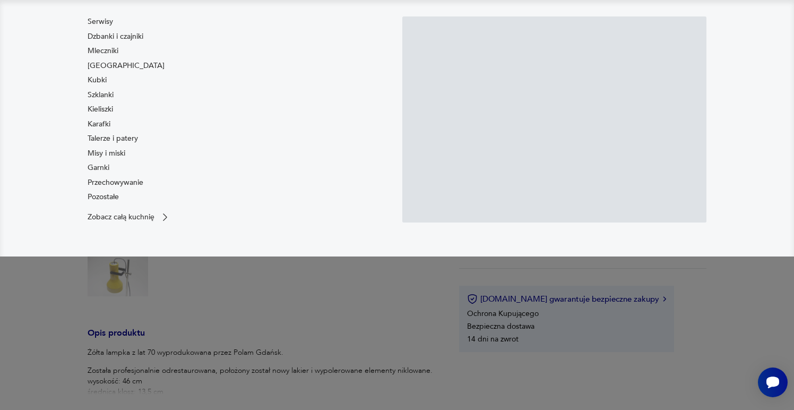
scroll to position [150, 0]
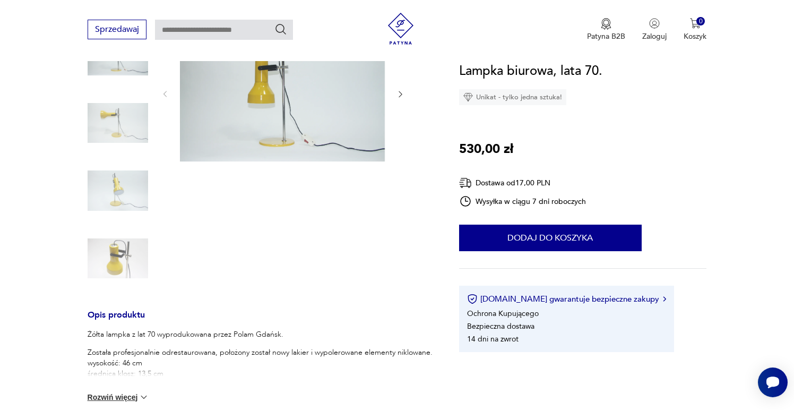
click at [120, 395] on button "Rozwiń więcej" at bounding box center [119, 397] width 62 height 11
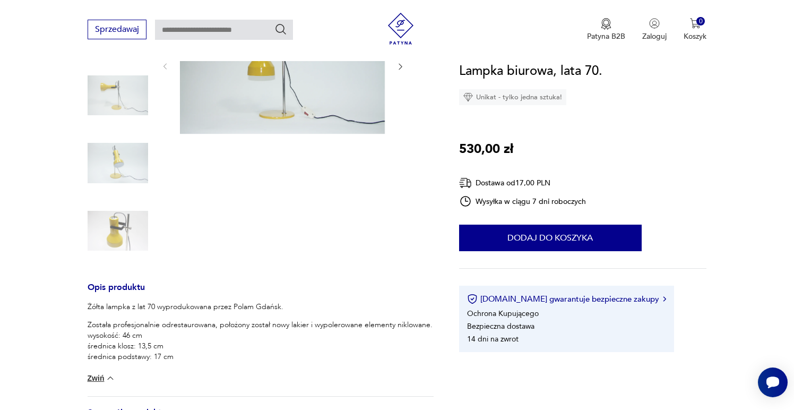
scroll to position [62, 0]
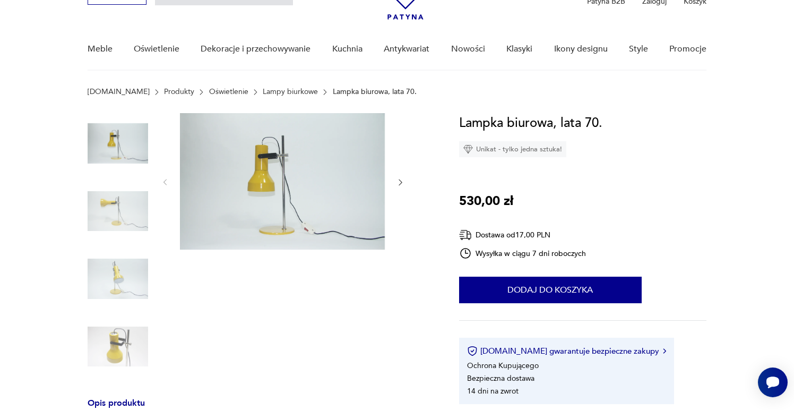
click at [124, 210] on img at bounding box center [118, 211] width 61 height 61
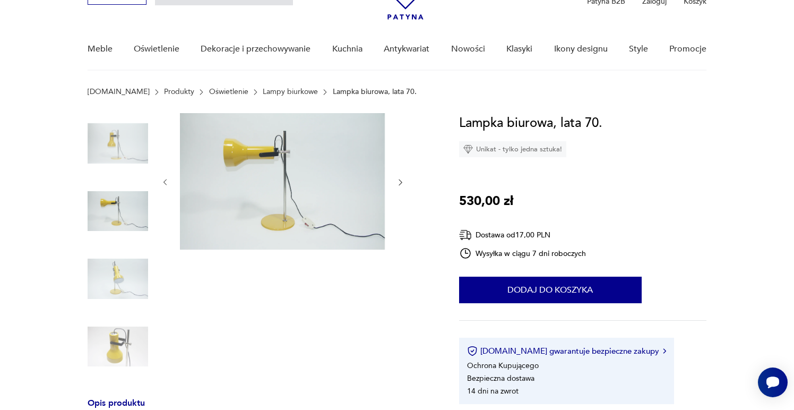
click at [111, 283] on img at bounding box center [118, 278] width 61 height 61
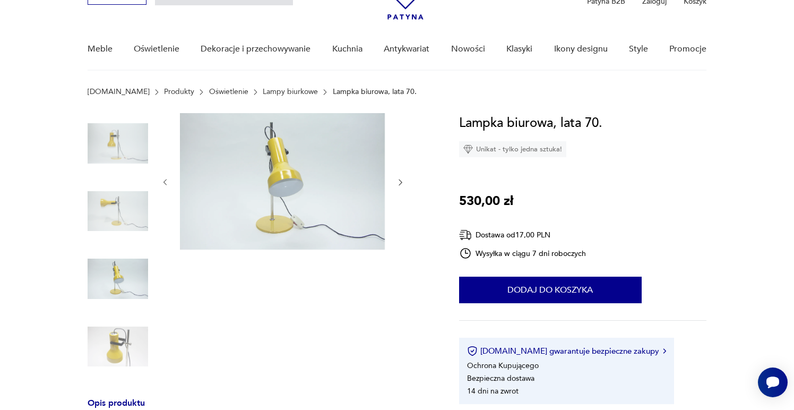
click at [114, 333] on img at bounding box center [118, 346] width 61 height 61
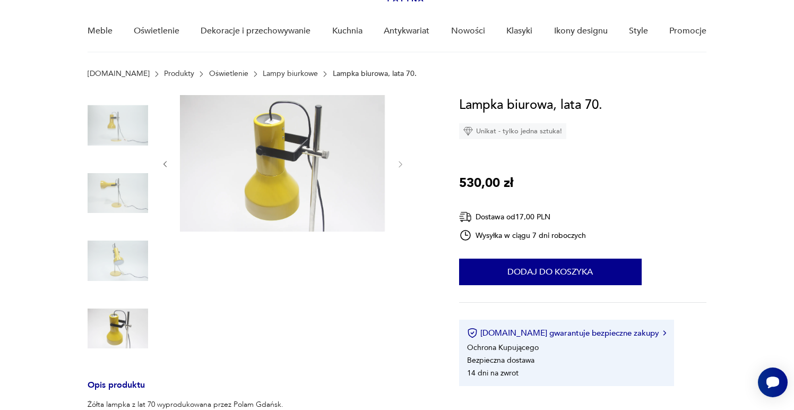
scroll to position [84, 0]
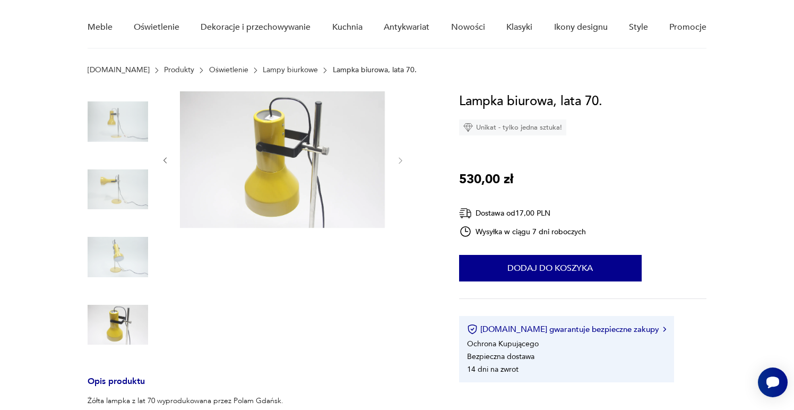
click at [128, 135] on img at bounding box center [118, 121] width 61 height 61
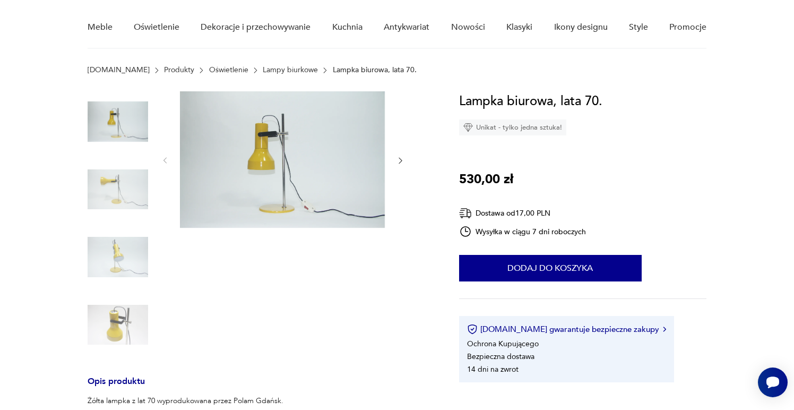
click at [126, 179] on img at bounding box center [118, 189] width 61 height 61
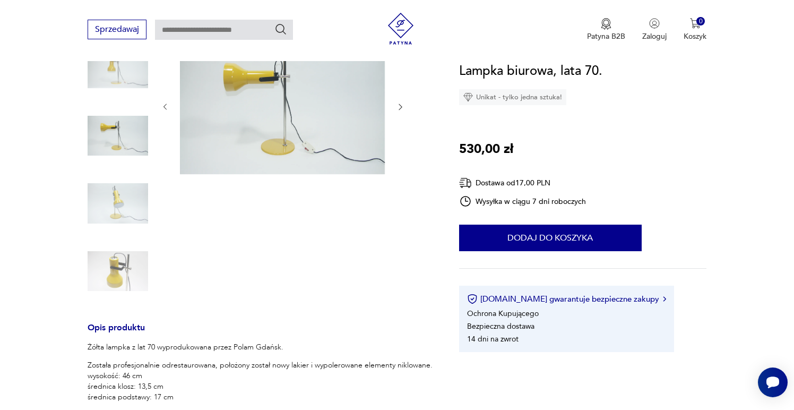
scroll to position [125, 0]
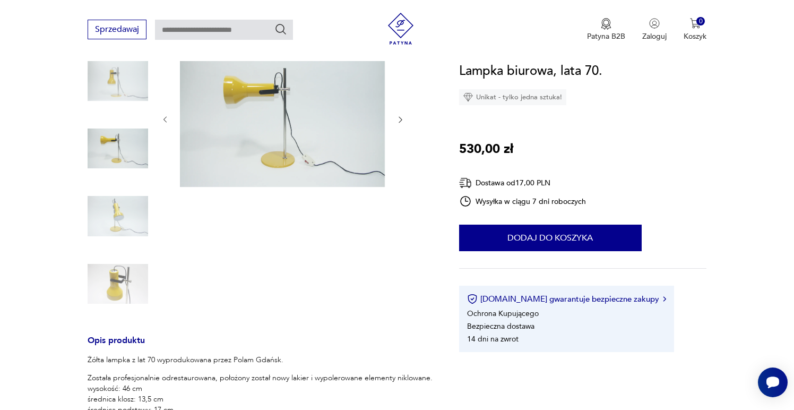
click at [276, 129] on img at bounding box center [282, 118] width 205 height 136
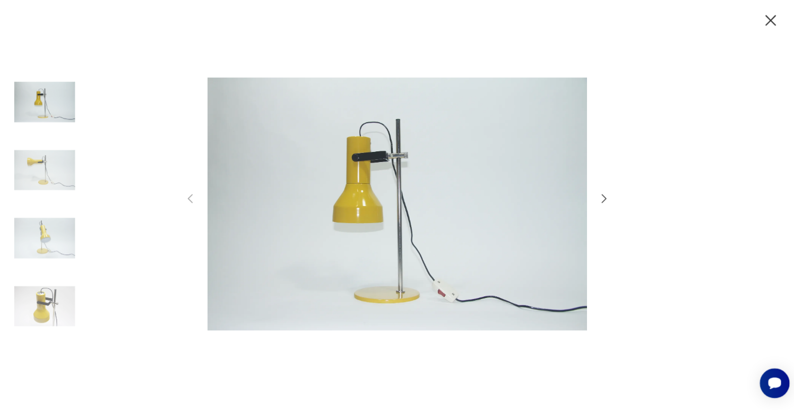
click at [602, 201] on icon "button" at bounding box center [603, 198] width 5 height 8
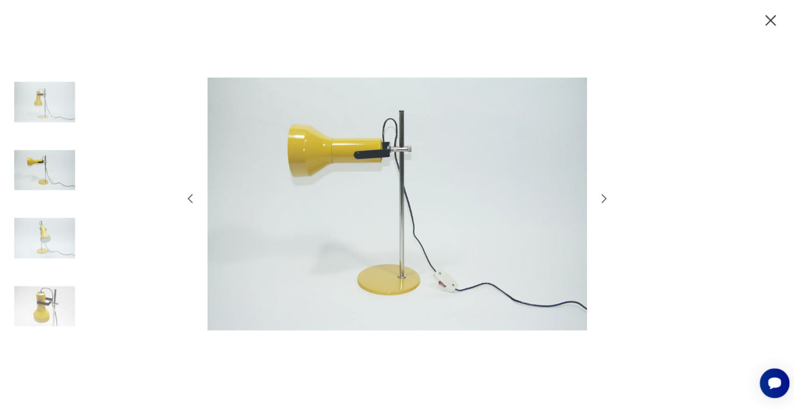
click at [602, 201] on icon "button" at bounding box center [603, 198] width 5 height 8
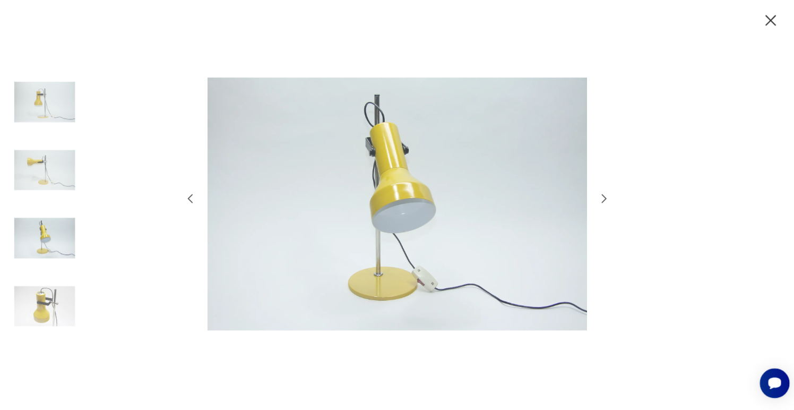
click at [602, 201] on icon "button" at bounding box center [603, 198] width 5 height 8
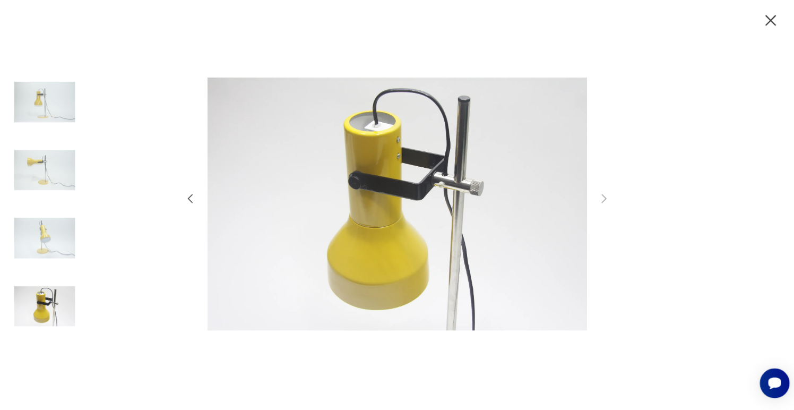
click at [770, 21] on icon "button" at bounding box center [769, 21] width 19 height 19
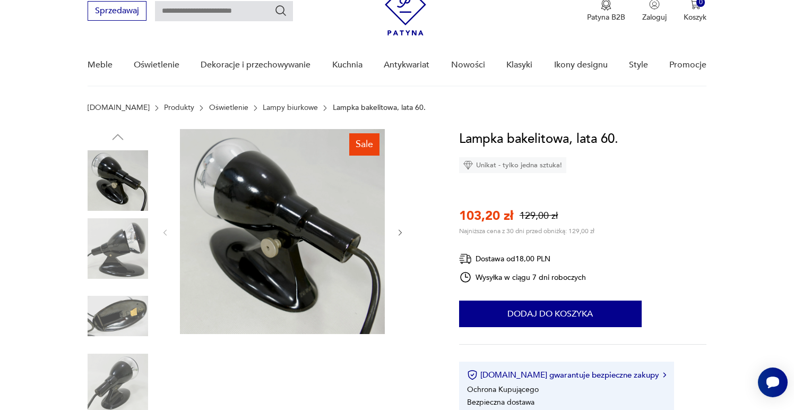
scroll to position [51, 0]
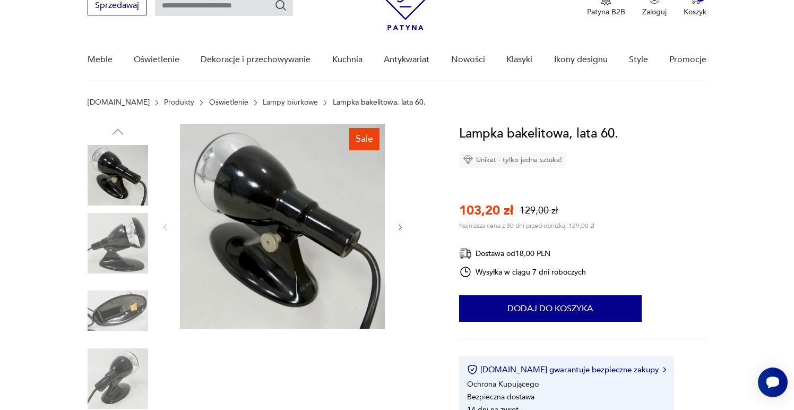
click at [130, 306] on img at bounding box center [118, 310] width 61 height 61
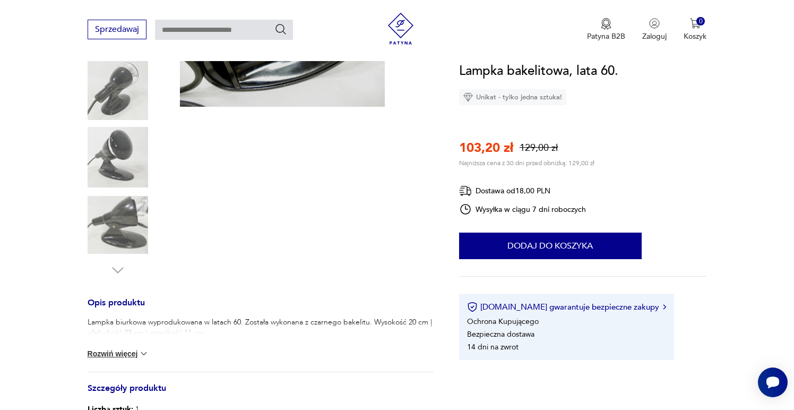
scroll to position [435, 0]
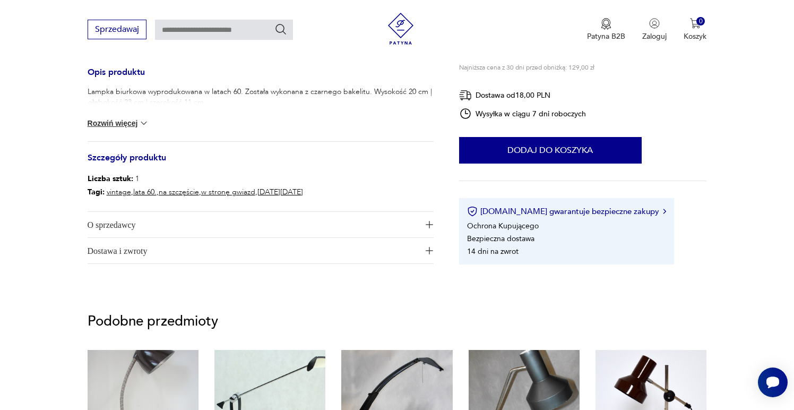
click at [128, 129] on div "Lampka biurkowa wyprodukowana w latach 60. Została wykonana z czarnego bakelitu…" at bounding box center [261, 114] width 346 height 55
click at [128, 126] on button "Rozwiń więcej" at bounding box center [119, 123] width 62 height 11
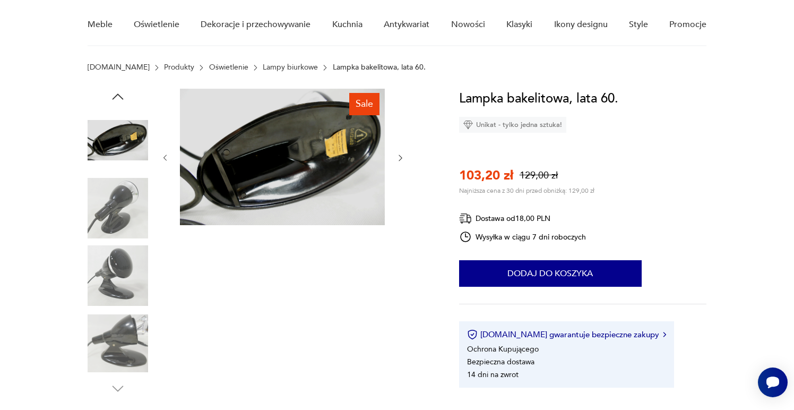
scroll to position [63, 0]
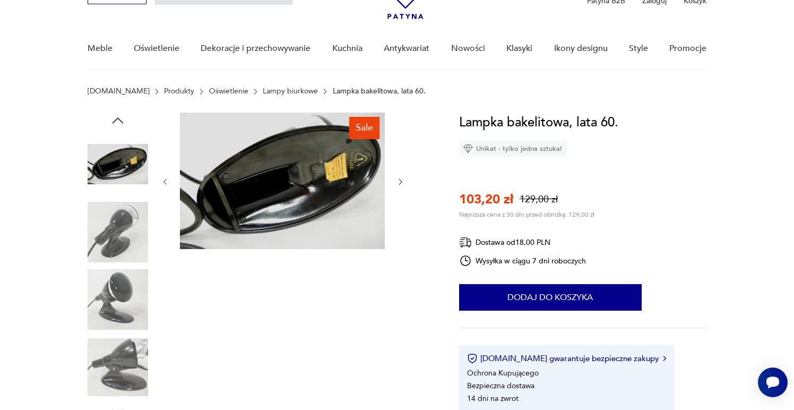
click at [111, 295] on img at bounding box center [118, 299] width 61 height 61
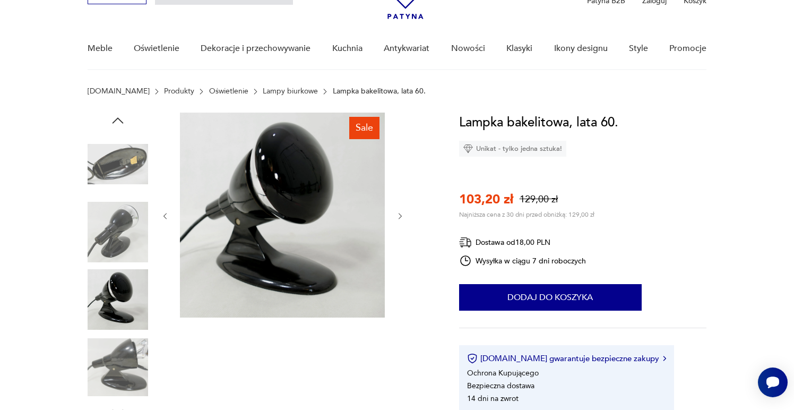
click at [113, 358] on img at bounding box center [118, 367] width 61 height 61
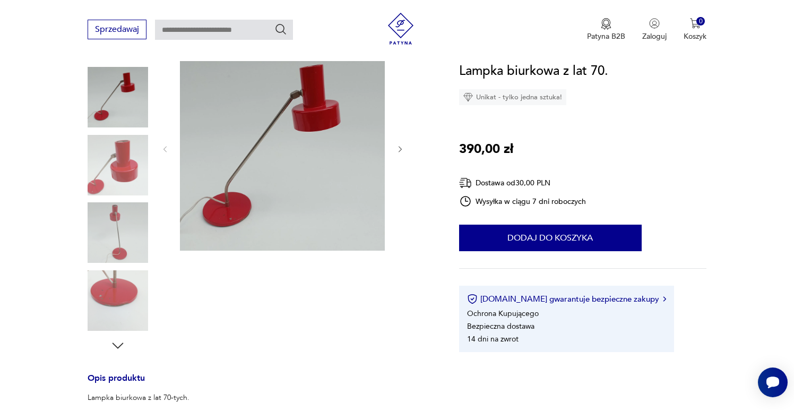
scroll to position [85, 0]
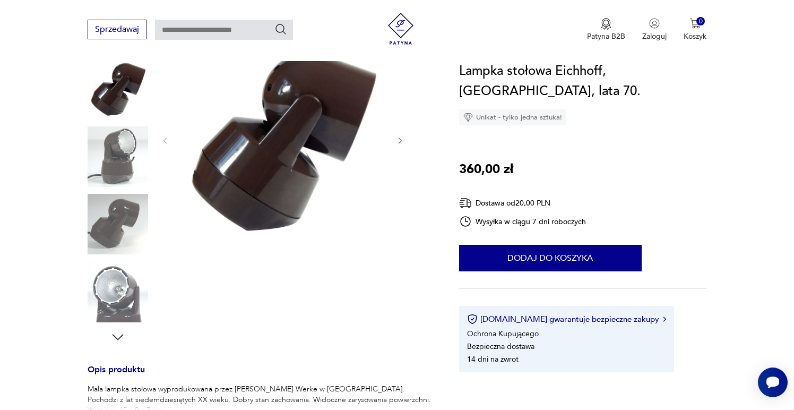
scroll to position [142, 0]
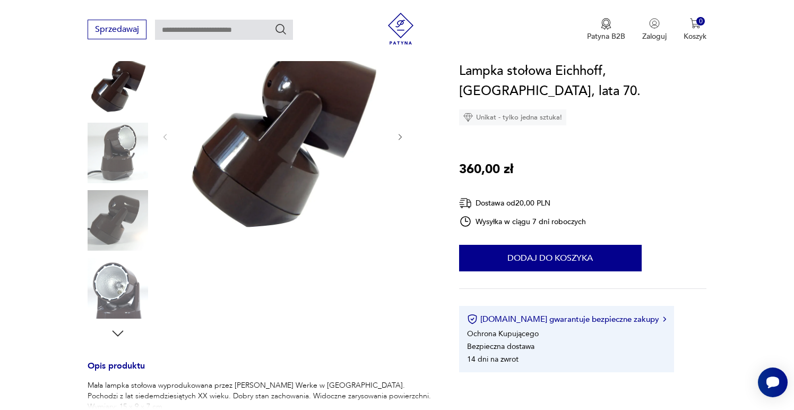
click at [118, 163] on img at bounding box center [118, 153] width 61 height 61
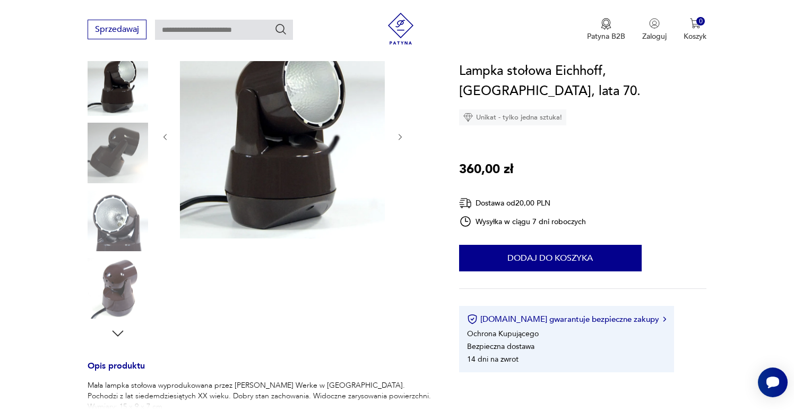
click at [118, 166] on img at bounding box center [118, 153] width 61 height 61
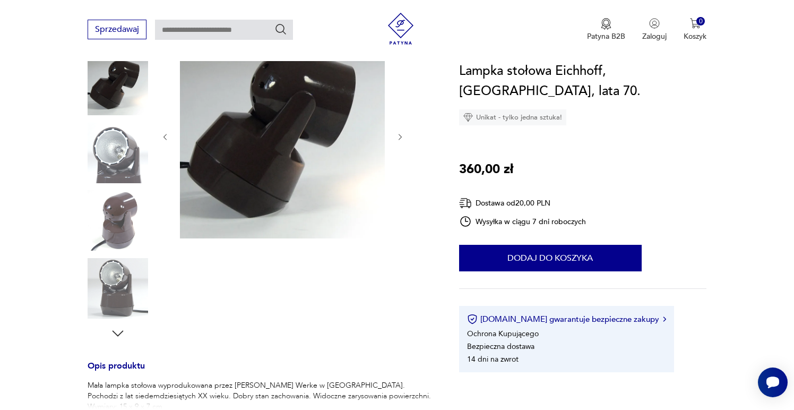
click at [118, 166] on img at bounding box center [118, 153] width 61 height 61
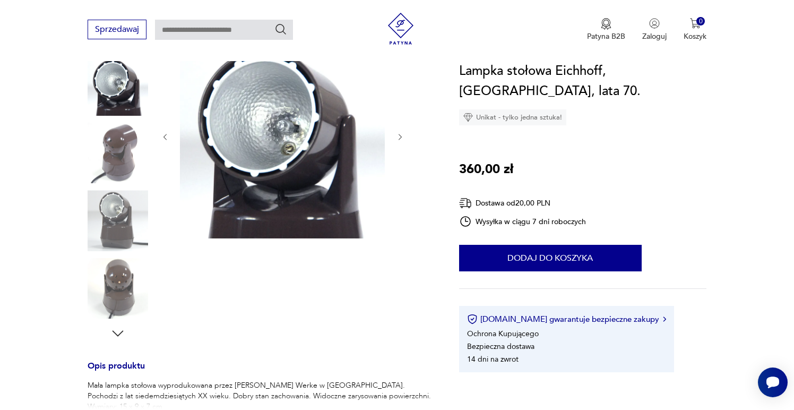
click at [118, 164] on img at bounding box center [118, 153] width 61 height 61
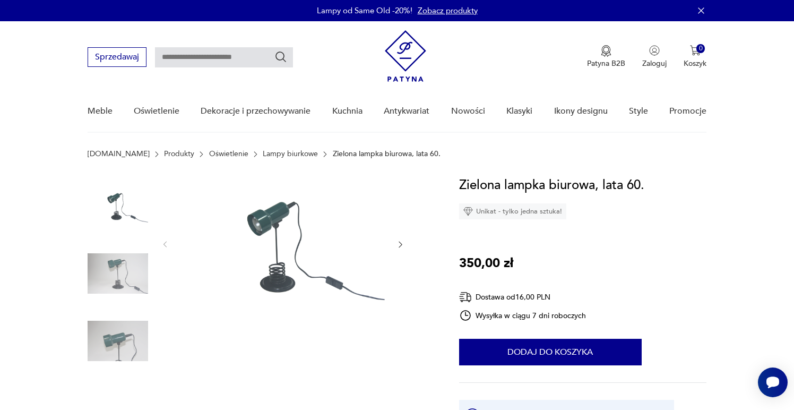
click at [130, 265] on img at bounding box center [118, 273] width 61 height 61
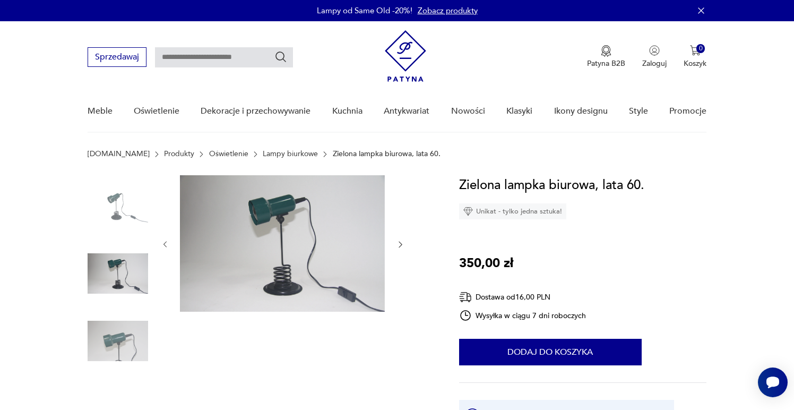
click at [113, 334] on img at bounding box center [118, 341] width 61 height 61
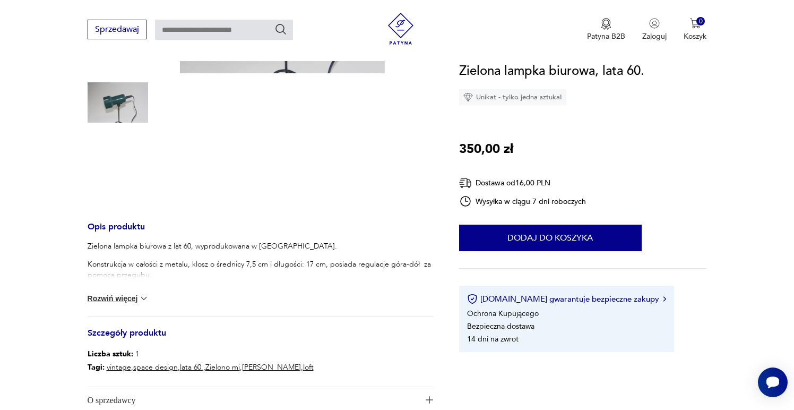
scroll to position [248, 0]
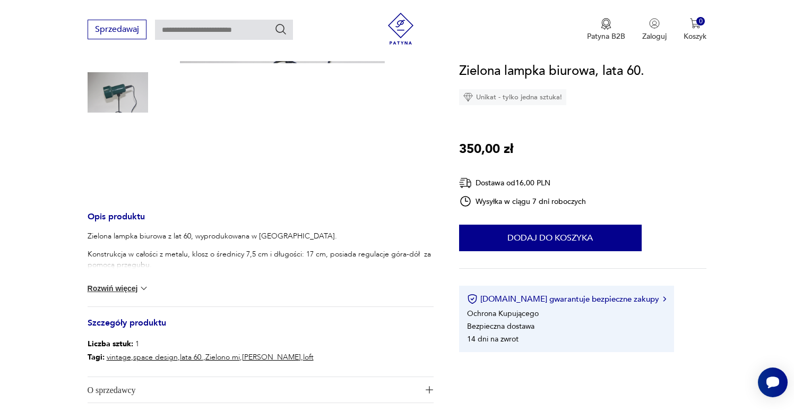
click at [131, 289] on button "Rozwiń więcej" at bounding box center [119, 288] width 62 height 11
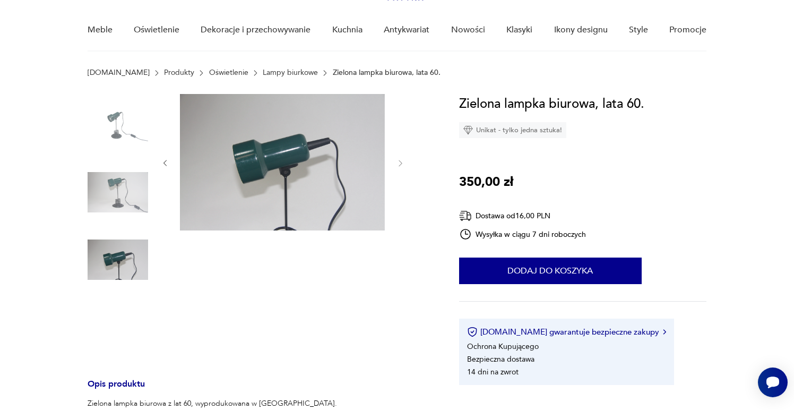
scroll to position [59, 0]
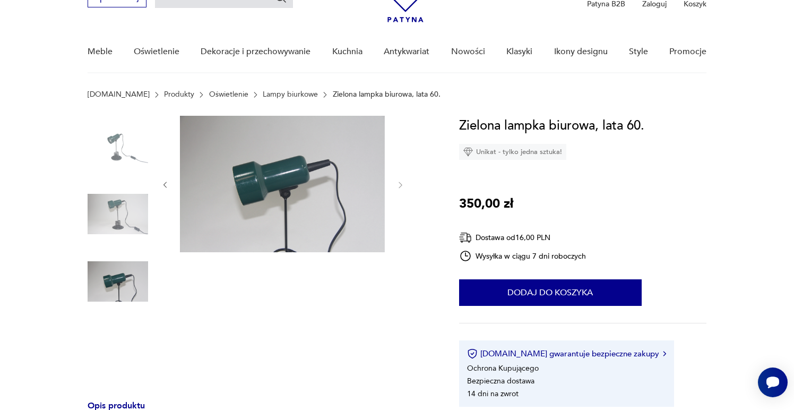
click at [124, 156] on img at bounding box center [118, 146] width 61 height 61
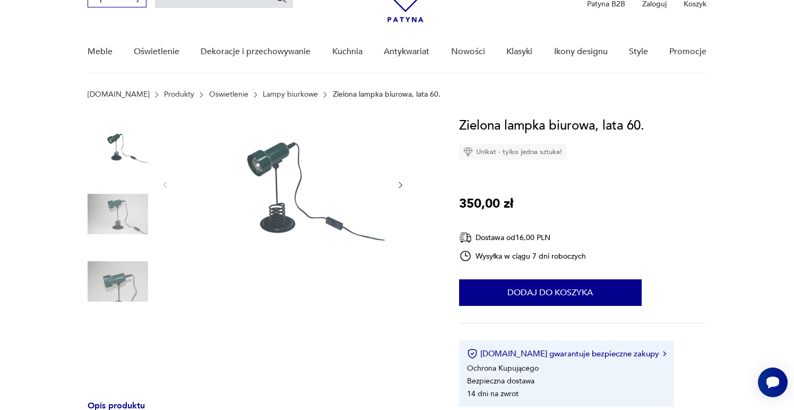
click at [284, 172] on img at bounding box center [282, 184] width 205 height 136
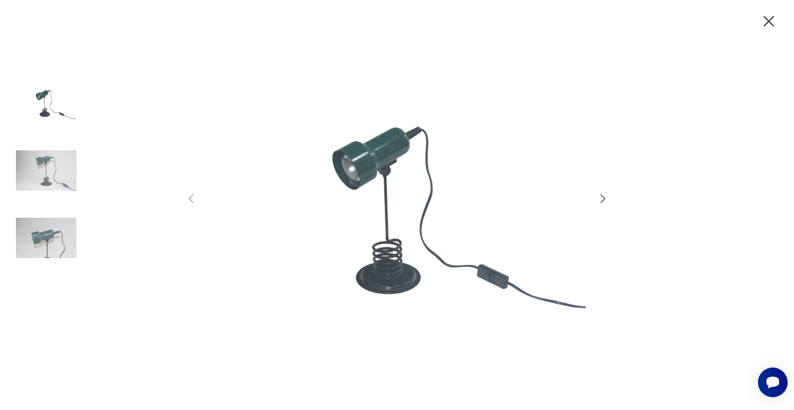
click at [603, 195] on icon "button" at bounding box center [603, 198] width 13 height 13
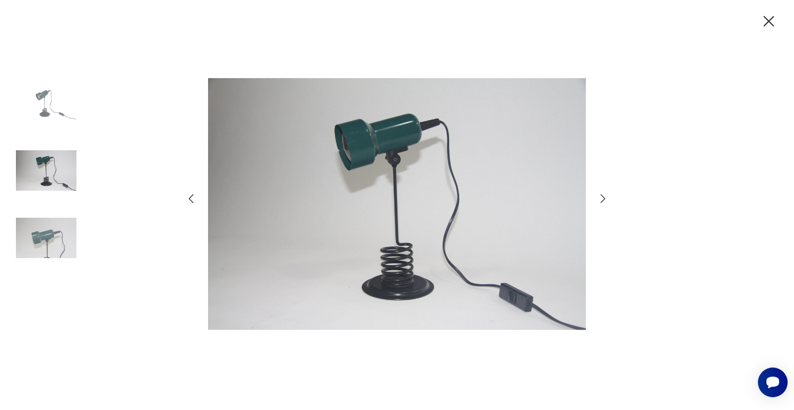
click at [604, 195] on icon "button" at bounding box center [603, 198] width 13 height 13
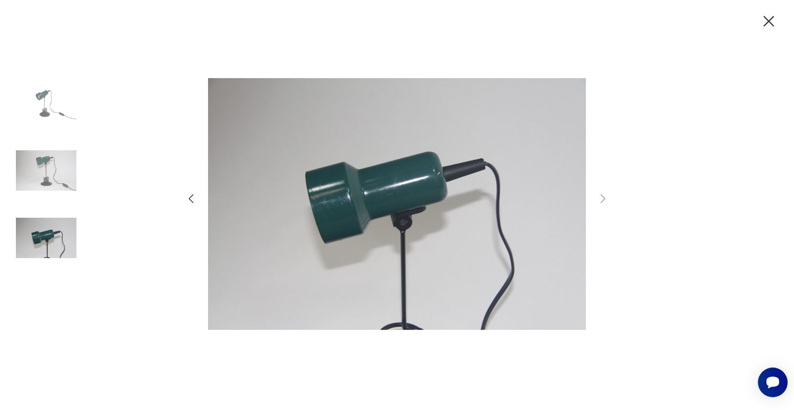
click at [779, 15] on div at bounding box center [397, 205] width 794 height 410
click at [775, 15] on icon "button" at bounding box center [769, 21] width 19 height 19
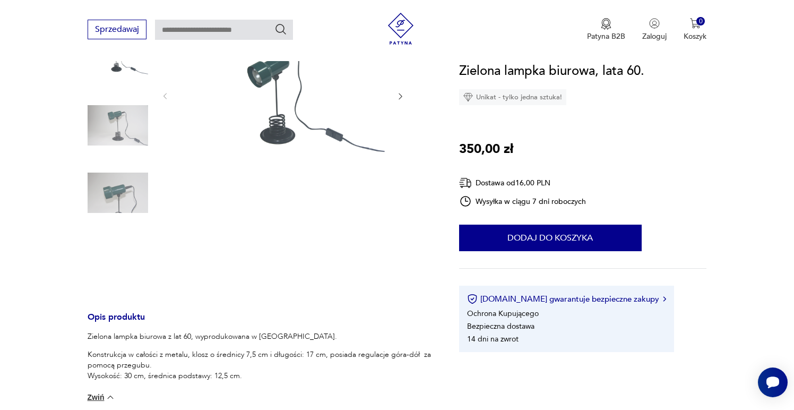
scroll to position [101, 0]
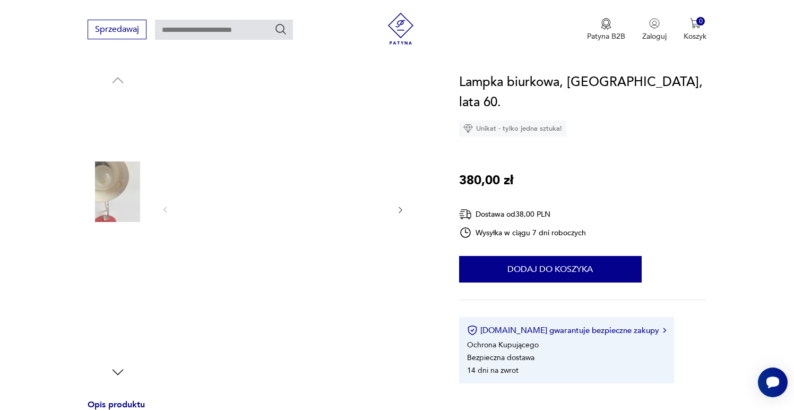
scroll to position [104, 0]
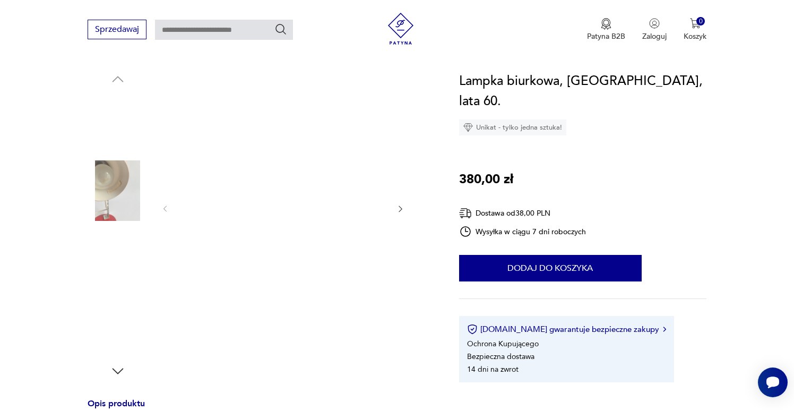
click at [126, 179] on img at bounding box center [118, 190] width 61 height 61
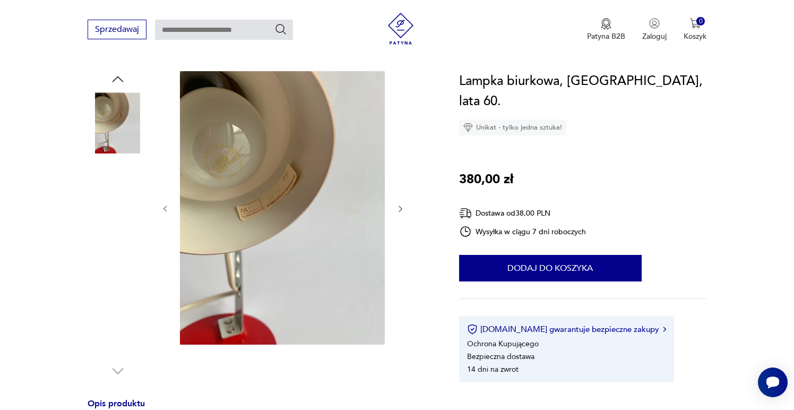
click at [123, 225] on div at bounding box center [118, 157] width 61 height 265
click at [120, 249] on img at bounding box center [118, 258] width 61 height 61
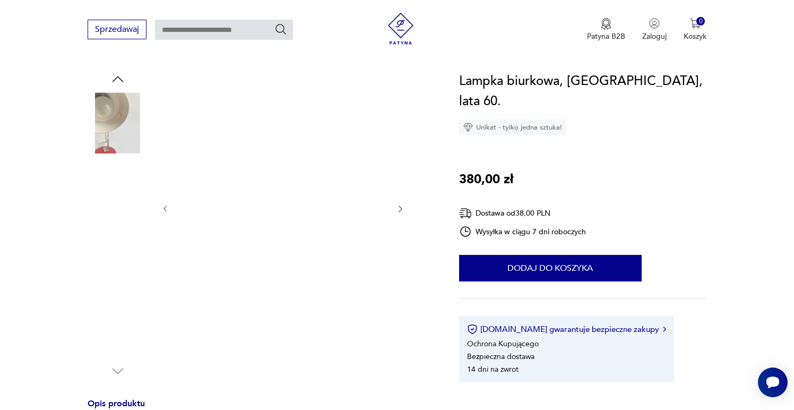
click at [117, 315] on img at bounding box center [118, 326] width 61 height 61
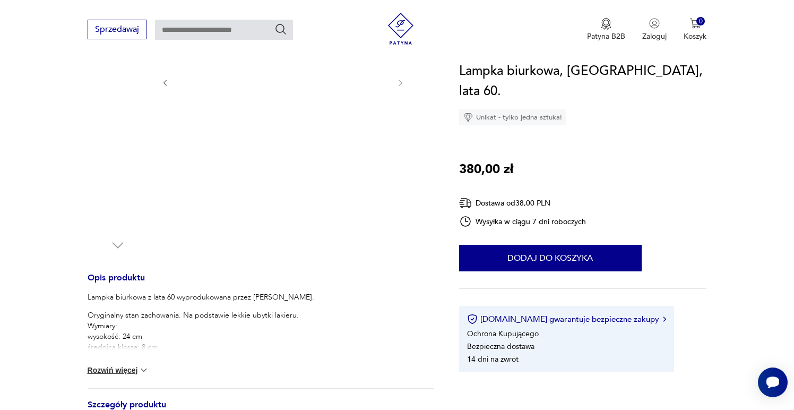
scroll to position [412, 0]
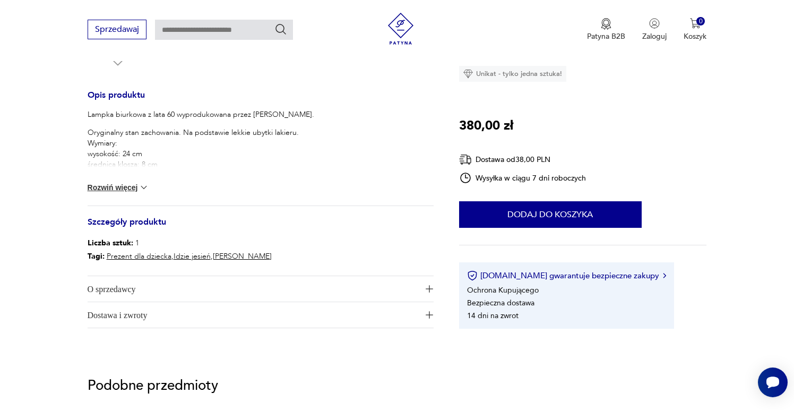
click at [122, 182] on div "Lampka biurkowa z lata 60 wyprodukowana przez Brillant Leuchten. Oryginalny sta…" at bounding box center [261, 157] width 346 height 96
click at [124, 184] on button "Rozwiń więcej" at bounding box center [119, 187] width 62 height 11
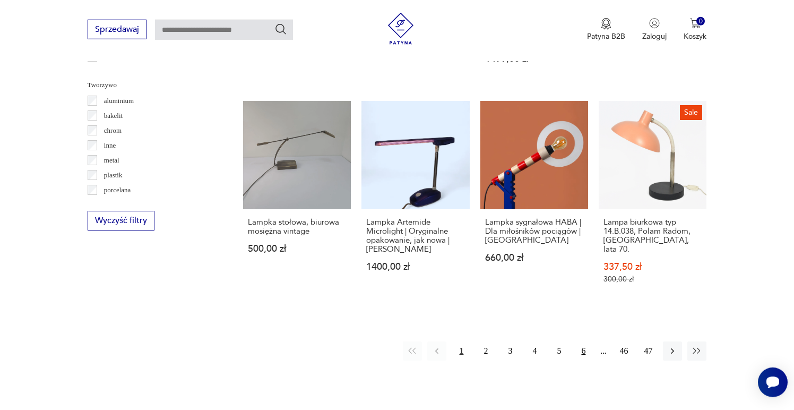
scroll to position [161, 0]
click at [671, 346] on icon "button" at bounding box center [672, 351] width 11 height 11
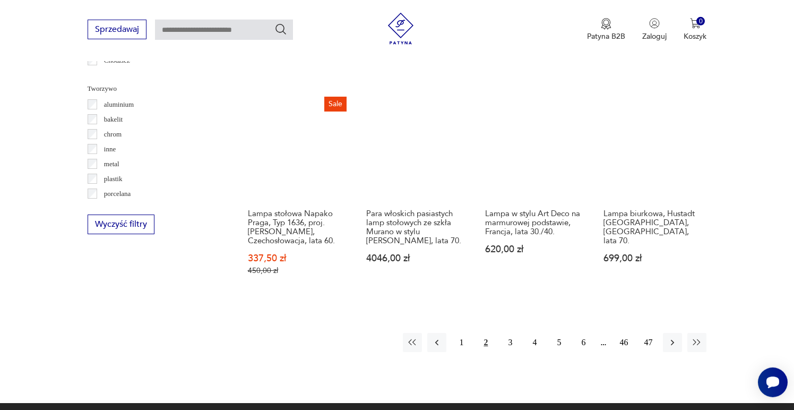
scroll to position [1023, 0]
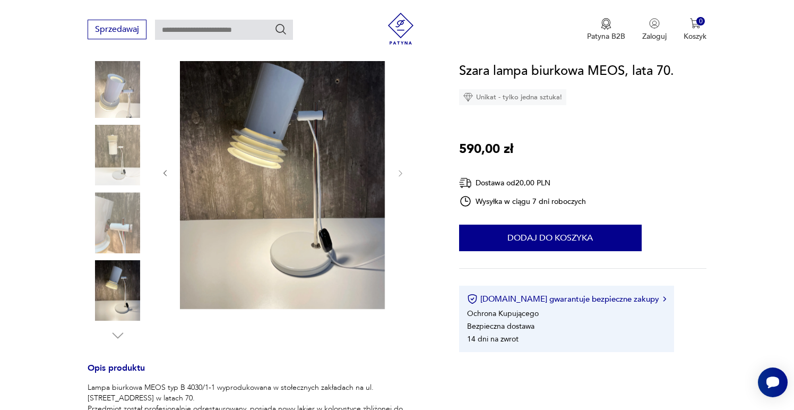
click at [117, 159] on img at bounding box center [118, 155] width 61 height 61
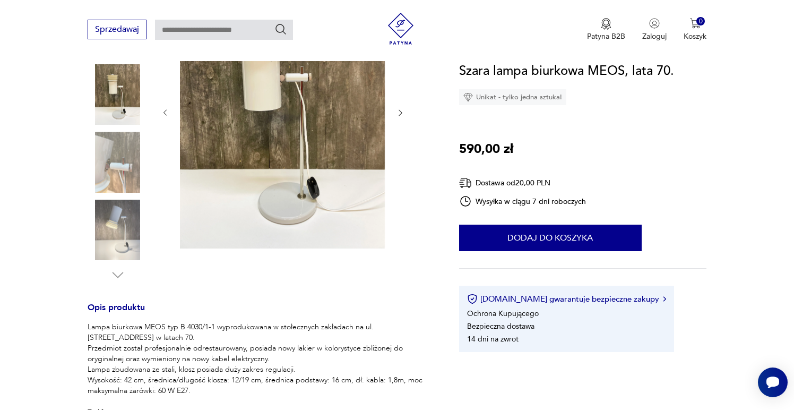
scroll to position [201, 0]
click at [115, 167] on img at bounding box center [118, 161] width 61 height 61
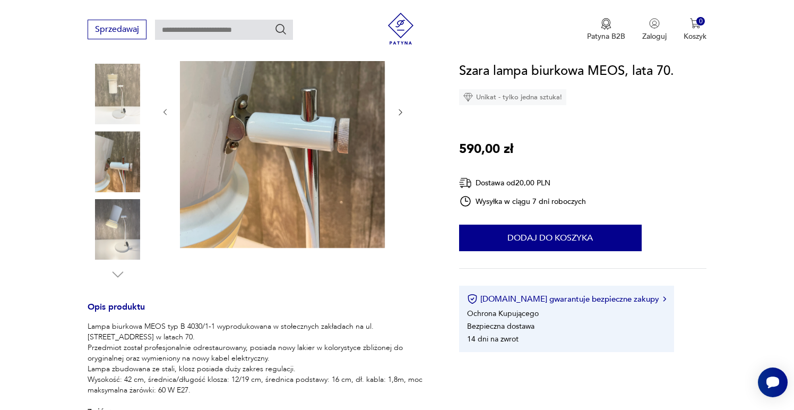
click at [119, 231] on img at bounding box center [118, 229] width 61 height 61
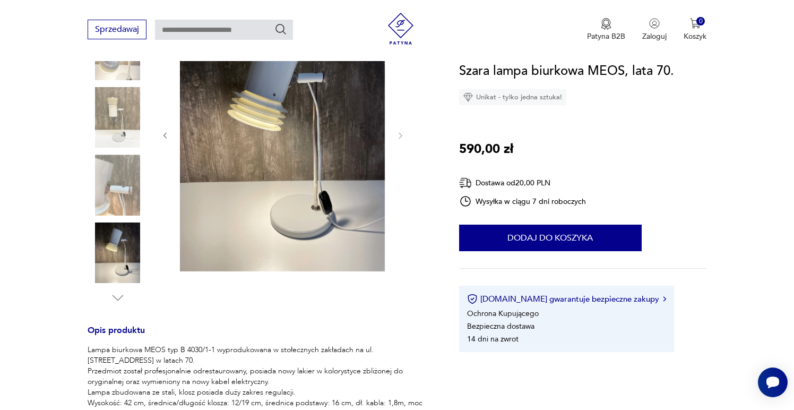
scroll to position [186, 0]
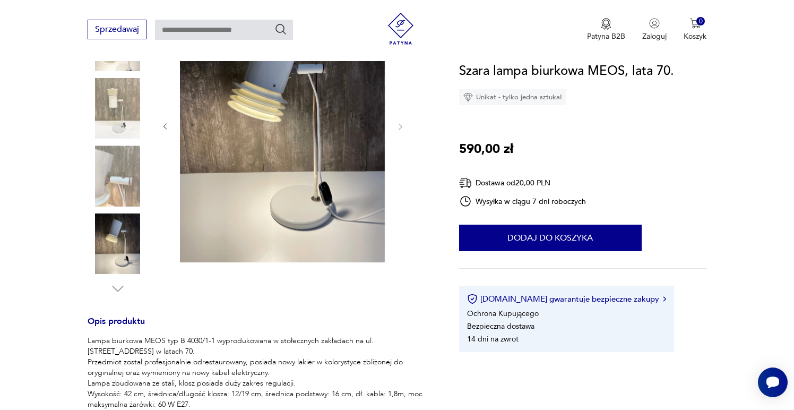
click at [117, 247] on img at bounding box center [118, 243] width 61 height 61
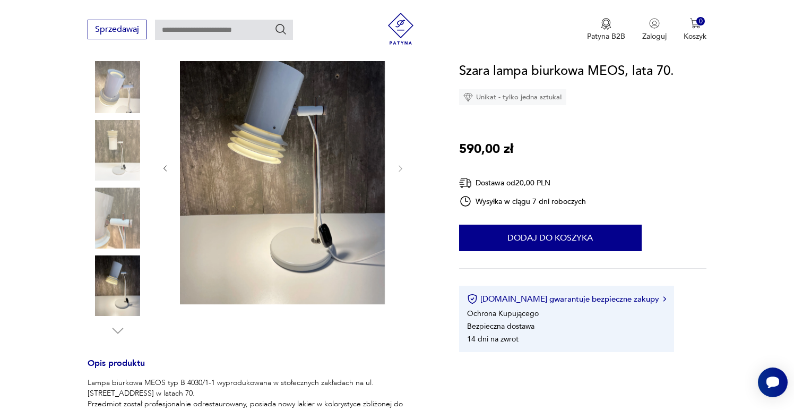
scroll to position [118, 0]
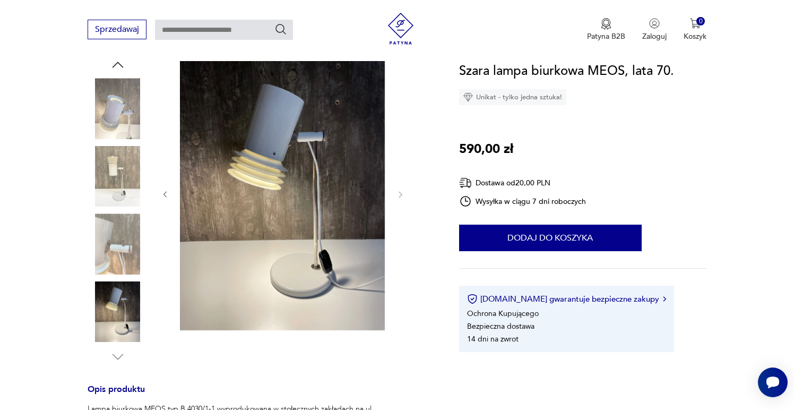
click at [116, 234] on img at bounding box center [118, 243] width 61 height 61
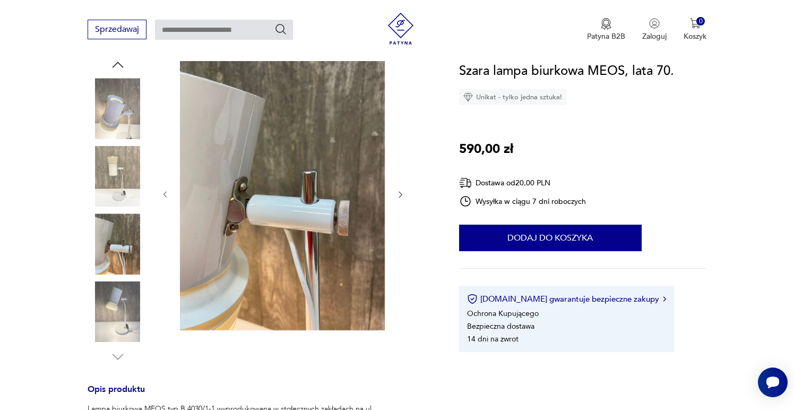
click at [115, 292] on img at bounding box center [118, 311] width 61 height 61
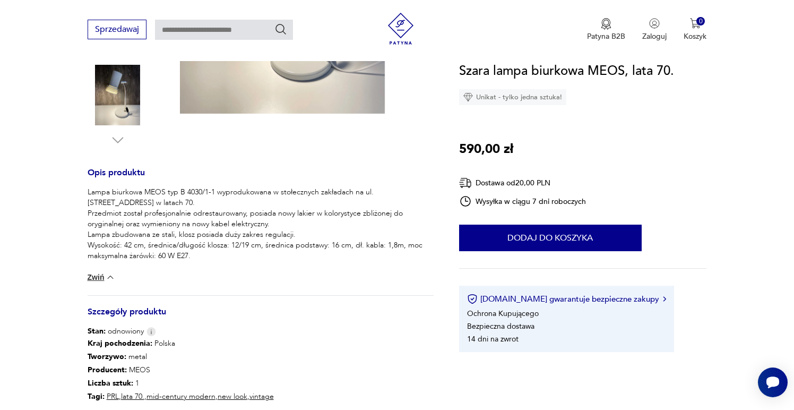
scroll to position [522, 0]
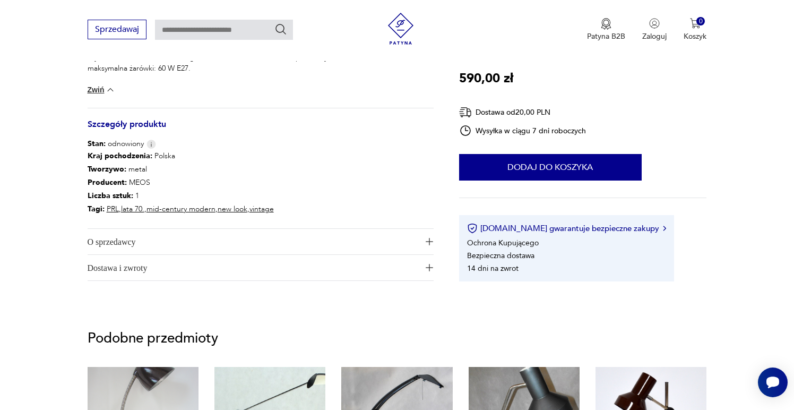
click at [159, 247] on span "O sprzedawcy" at bounding box center [254, 241] width 332 height 25
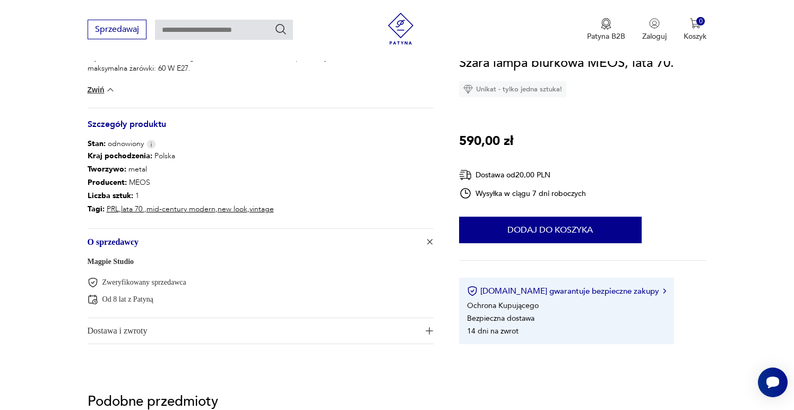
click at [142, 328] on span "Dostawa i zwroty" at bounding box center [254, 330] width 332 height 25
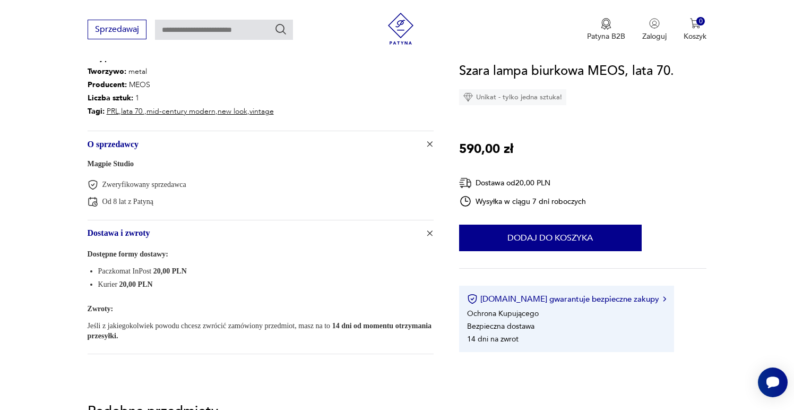
scroll to position [648, 0]
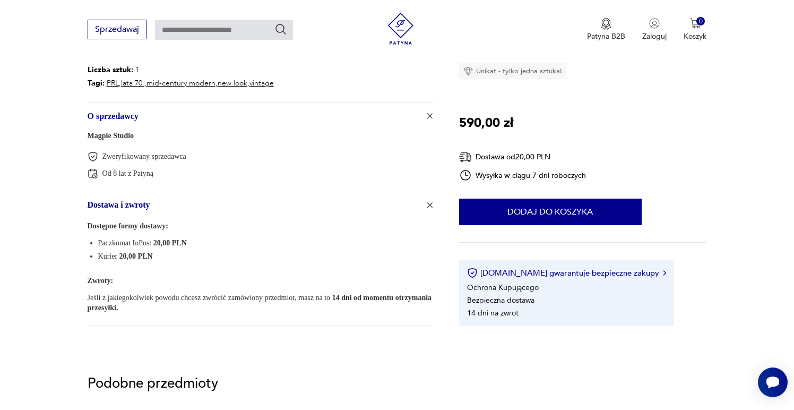
click at [161, 134] on div "Magpie Studio Zweryfikowany sprzedawca Od 8 lat z Patyną" at bounding box center [261, 159] width 346 height 63
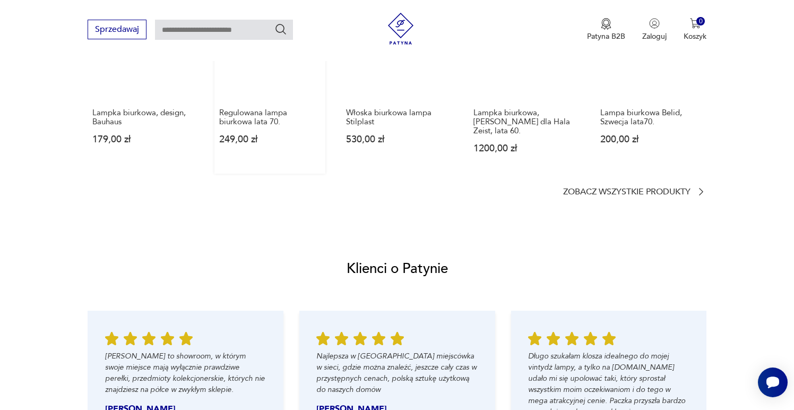
scroll to position [868, 0]
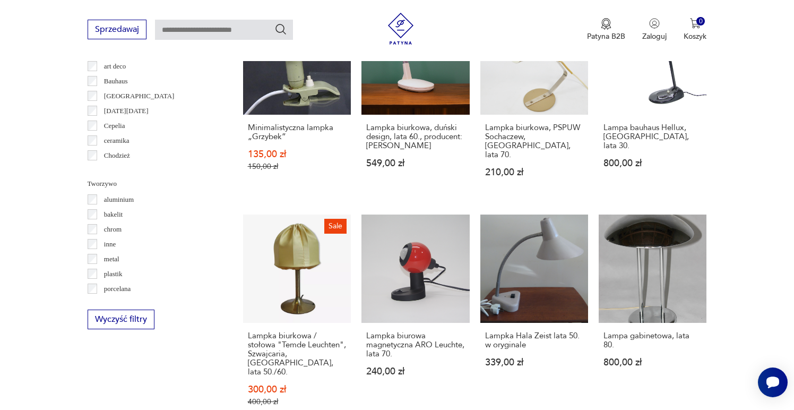
scroll to position [964, 0]
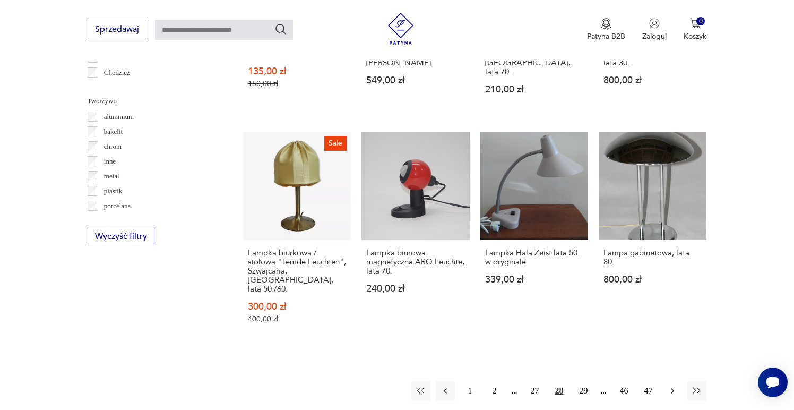
click at [675, 385] on icon "button" at bounding box center [672, 390] width 11 height 11
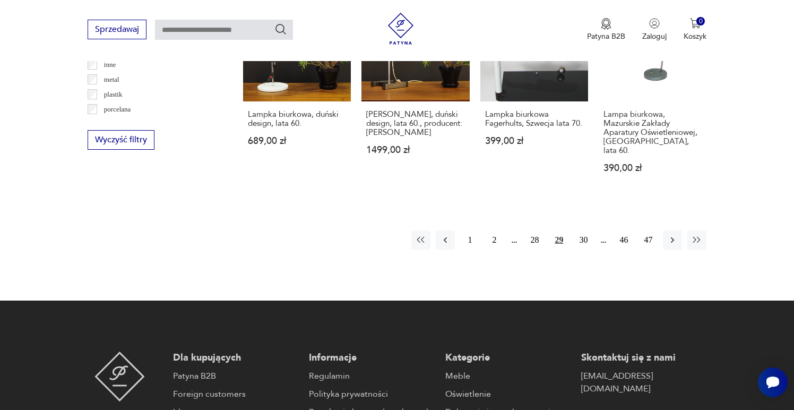
scroll to position [1073, 0]
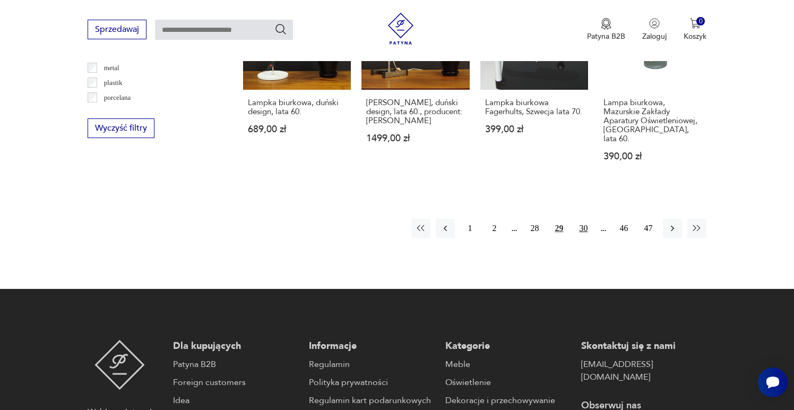
click at [581, 219] on button "30" at bounding box center [583, 228] width 19 height 19
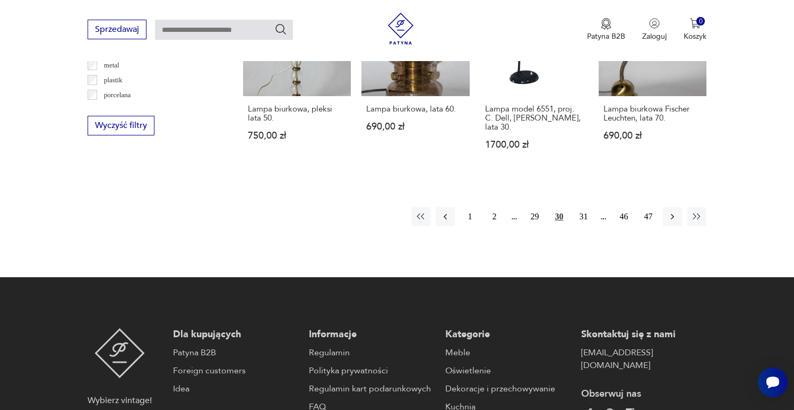
scroll to position [1089, 0]
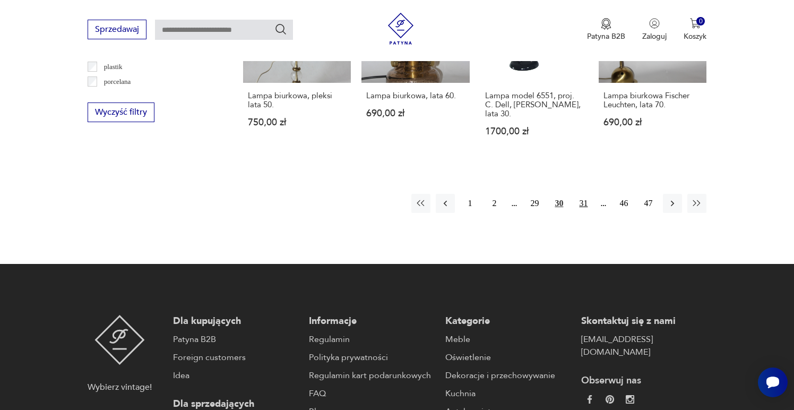
click at [577, 194] on button "31" at bounding box center [583, 203] width 19 height 19
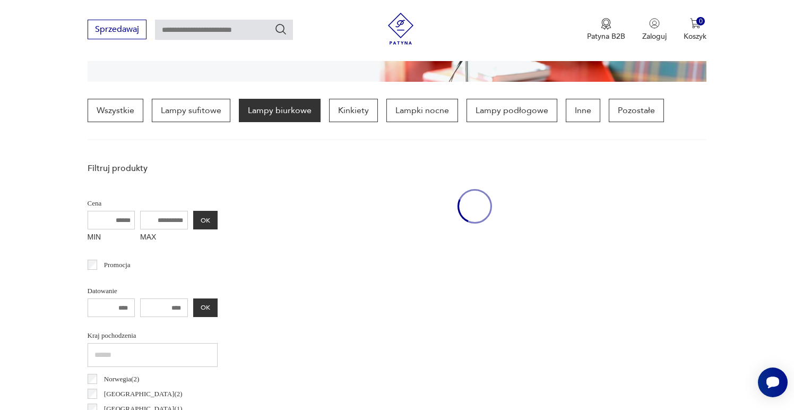
scroll to position [252, 0]
